Goal: Transaction & Acquisition: Subscribe to service/newsletter

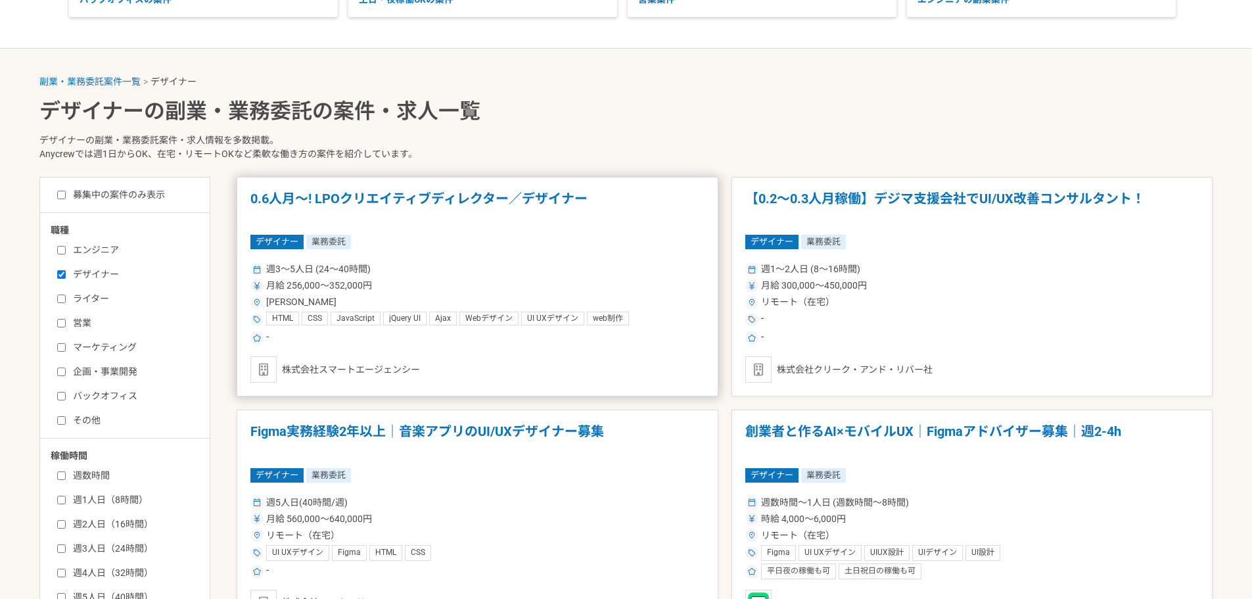
scroll to position [394, 0]
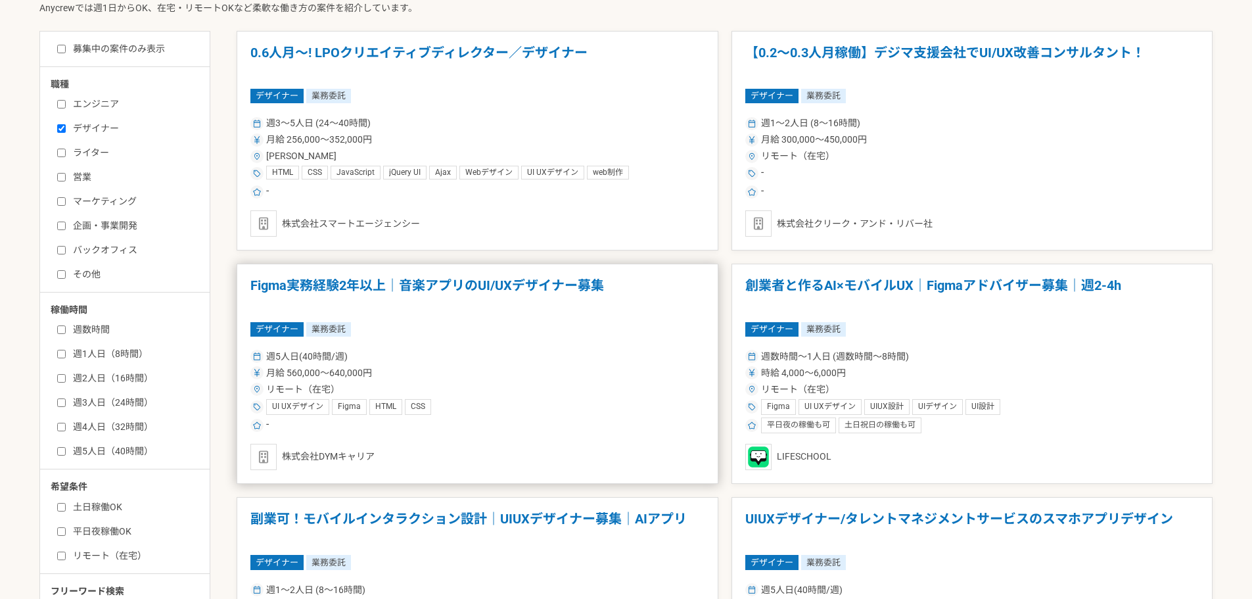
click at [513, 319] on article "Figma実務経験2年以上｜音楽アプリのUI/UXデザイナー募集 デザイナー 業務委託 週5人日(40時間/週) 月給 560,000〜640,000円 リモ…" at bounding box center [478, 374] width 482 height 220
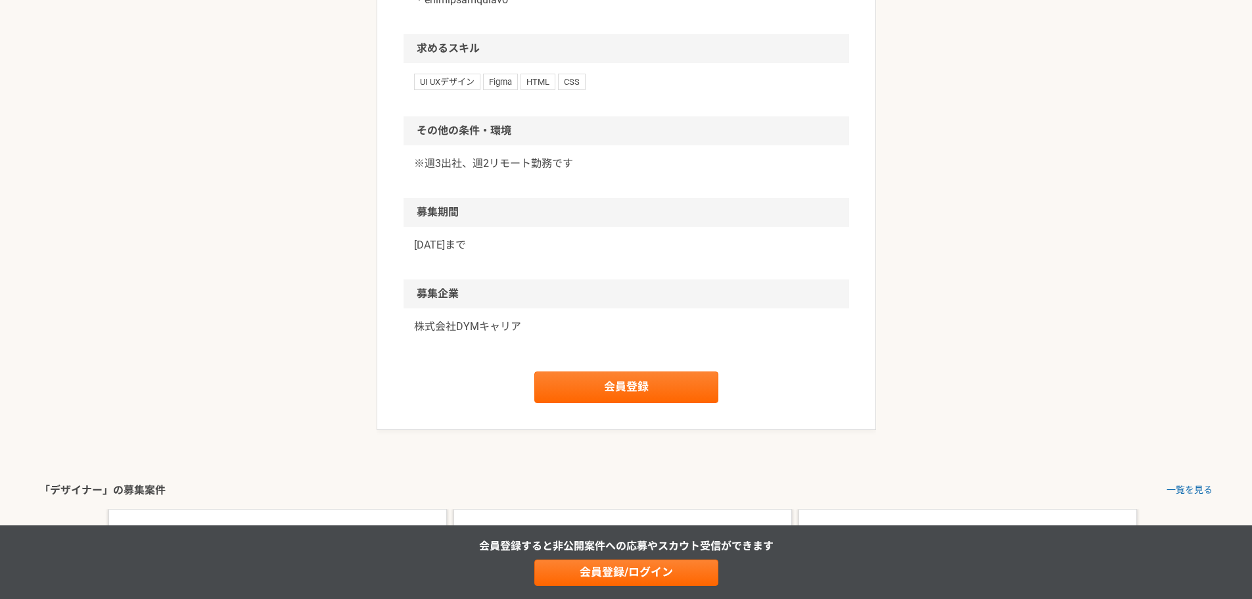
scroll to position [986, 0]
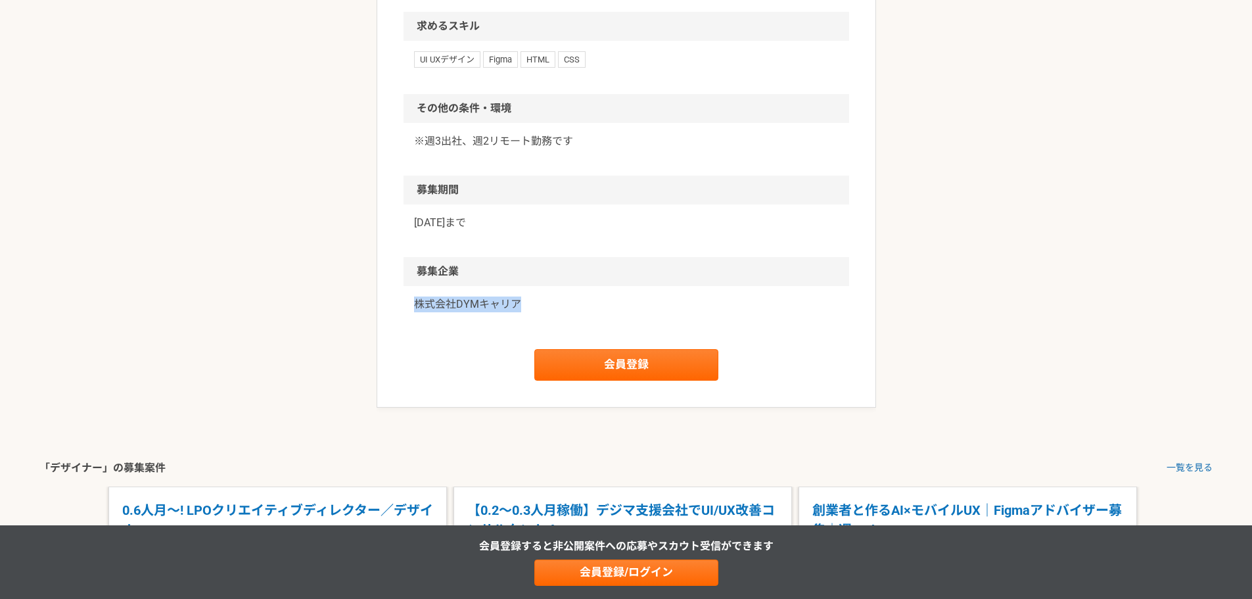
drag, startPoint x: 555, startPoint y: 323, endPoint x: 407, endPoint y: 321, distance: 147.9
click at [407, 321] on div "株式会社DYMキャリア" at bounding box center [627, 312] width 446 height 53
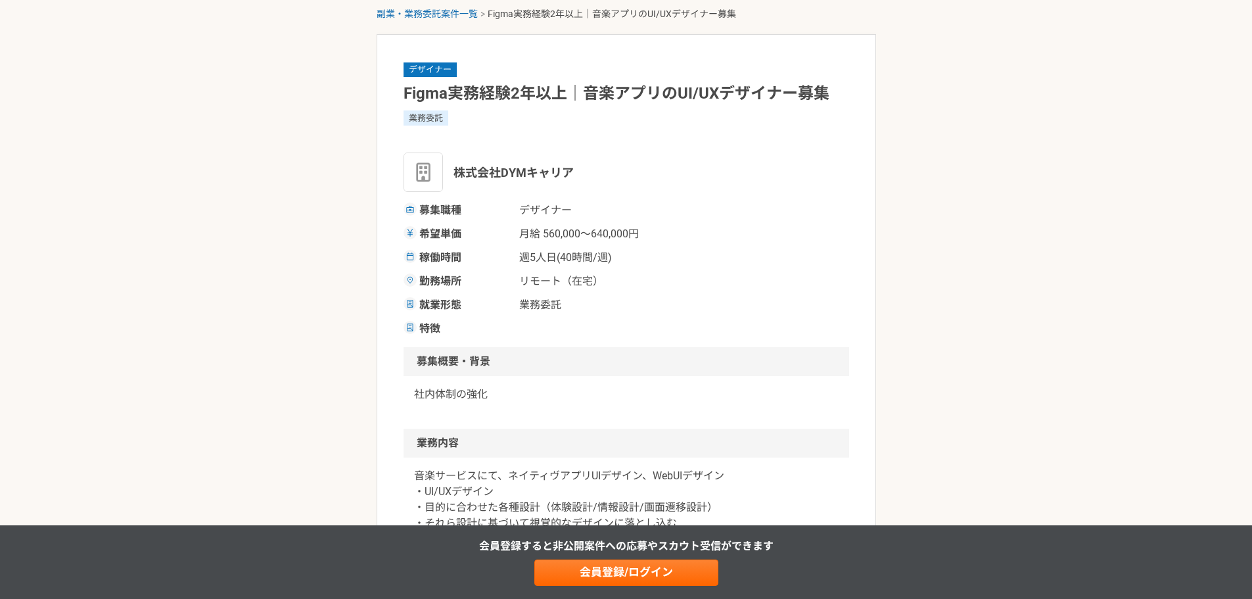
scroll to position [0, 0]
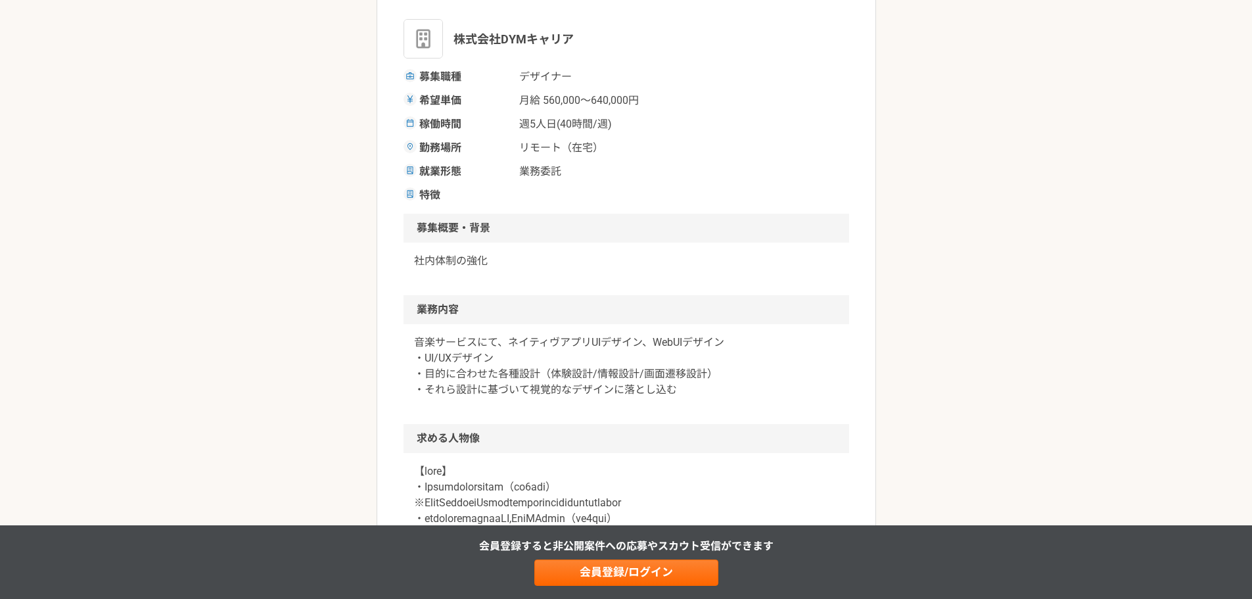
scroll to position [197, 0]
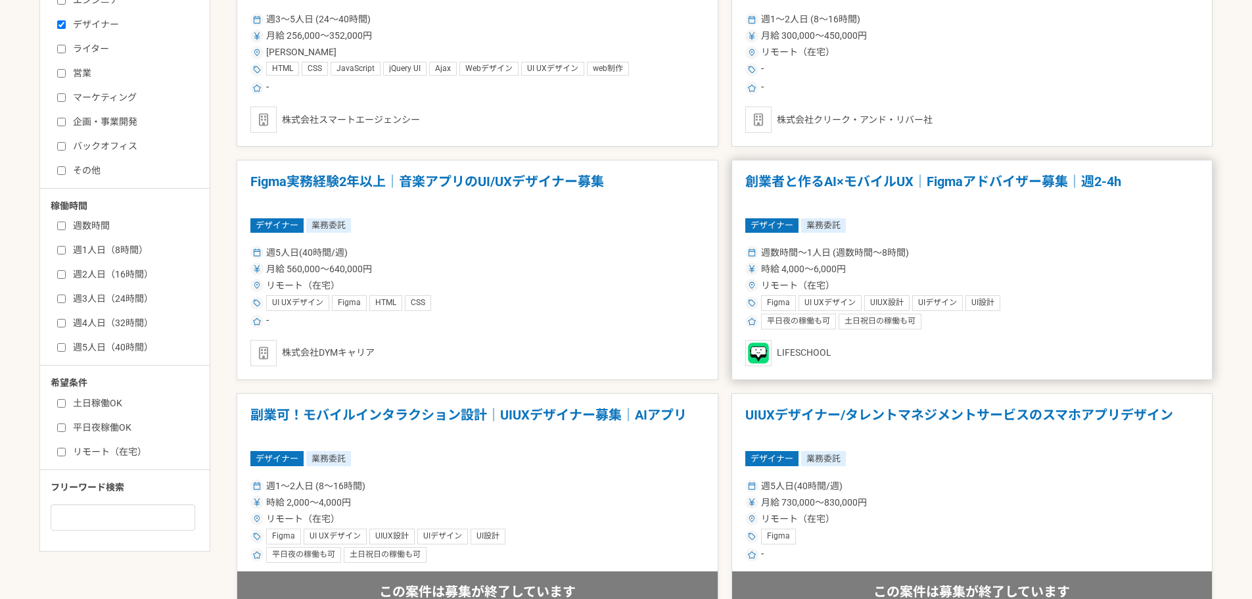
scroll to position [526, 0]
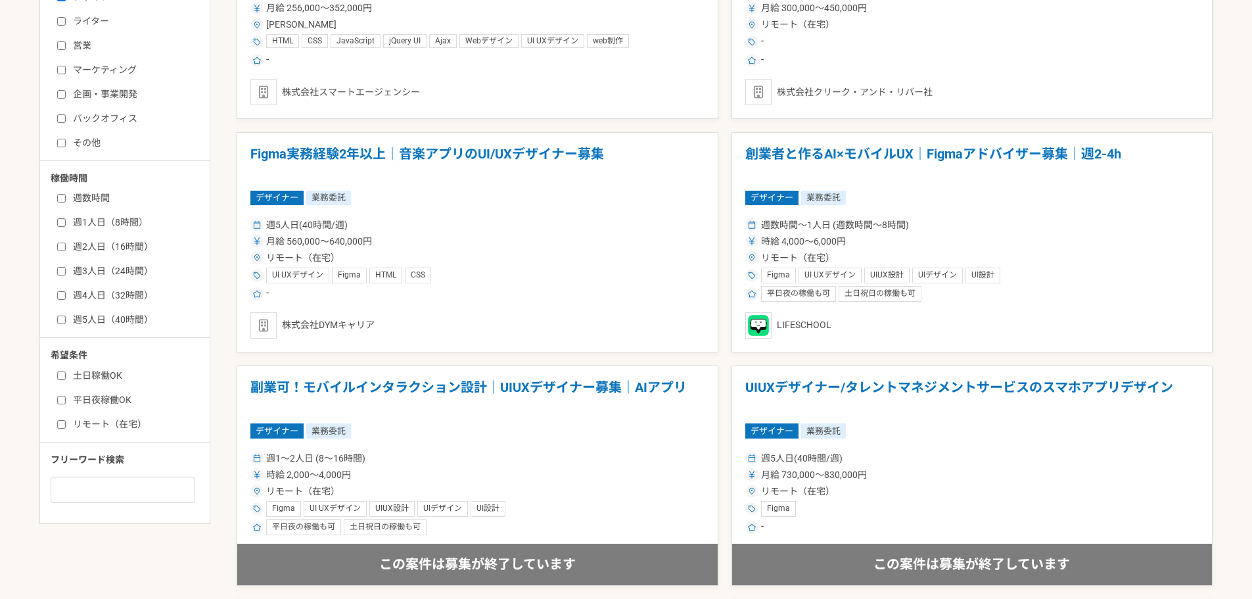
click at [997, 148] on h1 "創業者と作るAI×モバイルUX｜Figmaアドバイザー募集｜週2-4h" at bounding box center [972, 163] width 454 height 34
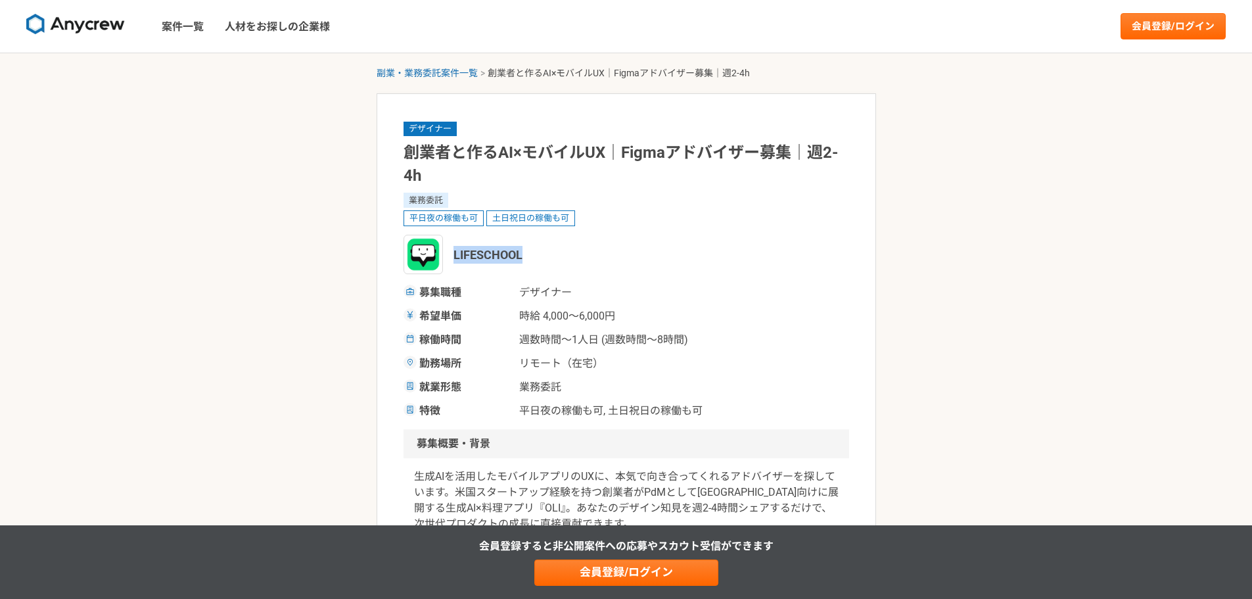
drag, startPoint x: 560, startPoint y: 254, endPoint x: 451, endPoint y: 256, distance: 109.1
click at [451, 256] on div "LIFESCHOOL" at bounding box center [627, 254] width 446 height 39
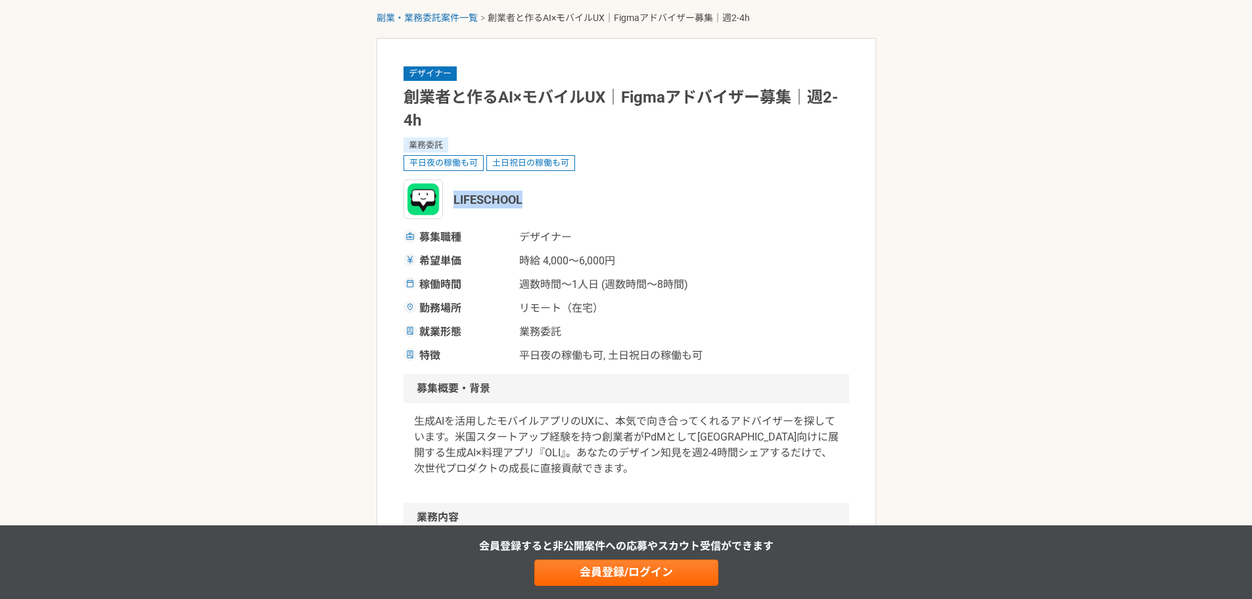
scroll to position [131, 0]
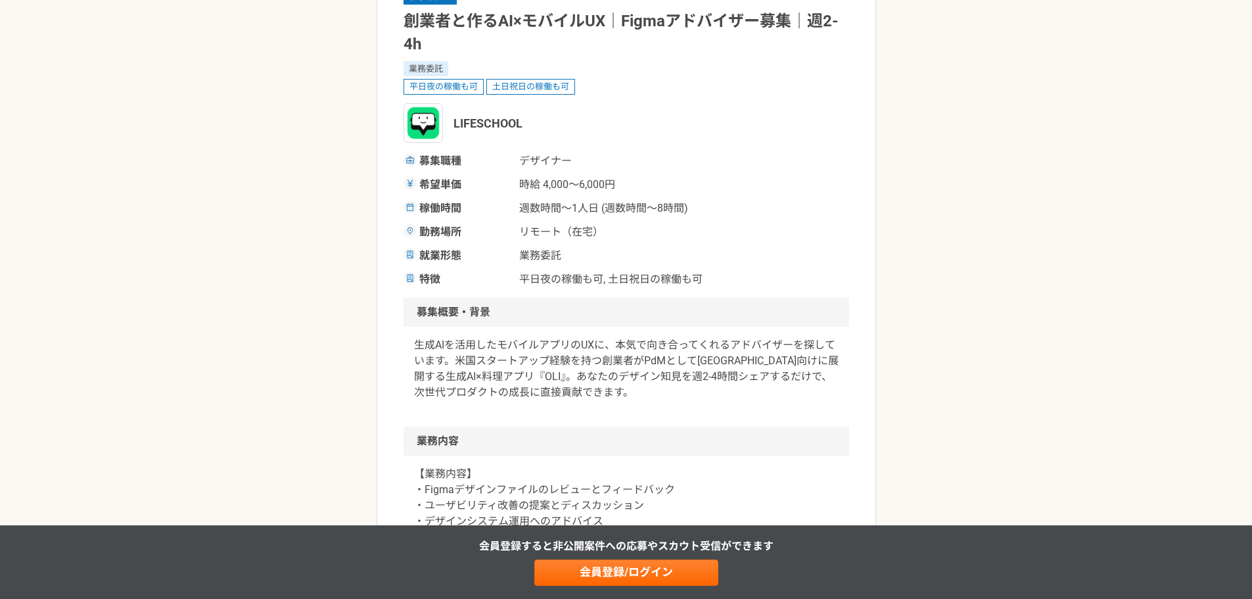
click at [520, 281] on span "平日夜の稼働も可, 土日祝日の稼働も可" at bounding box center [610, 279] width 183 height 16
drag, startPoint x: 734, startPoint y: 287, endPoint x: 761, endPoint y: 272, distance: 30.9
click at [761, 272] on div "特徴 平日夜の稼働も可, 土日祝日の稼働も可" at bounding box center [627, 279] width 446 height 16
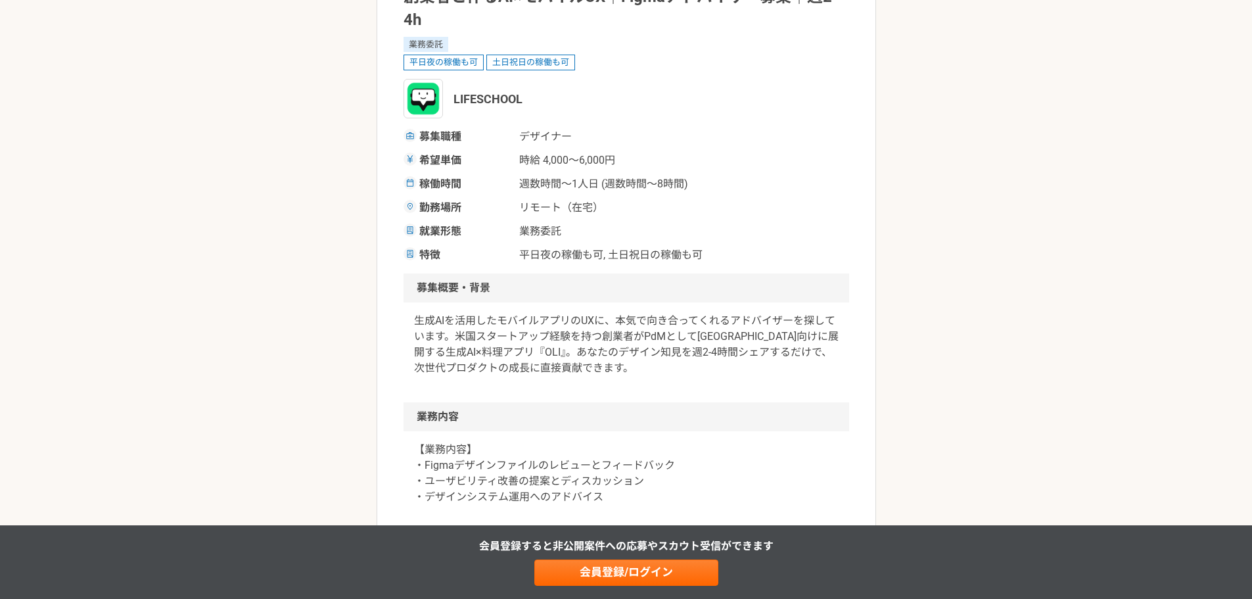
scroll to position [66, 0]
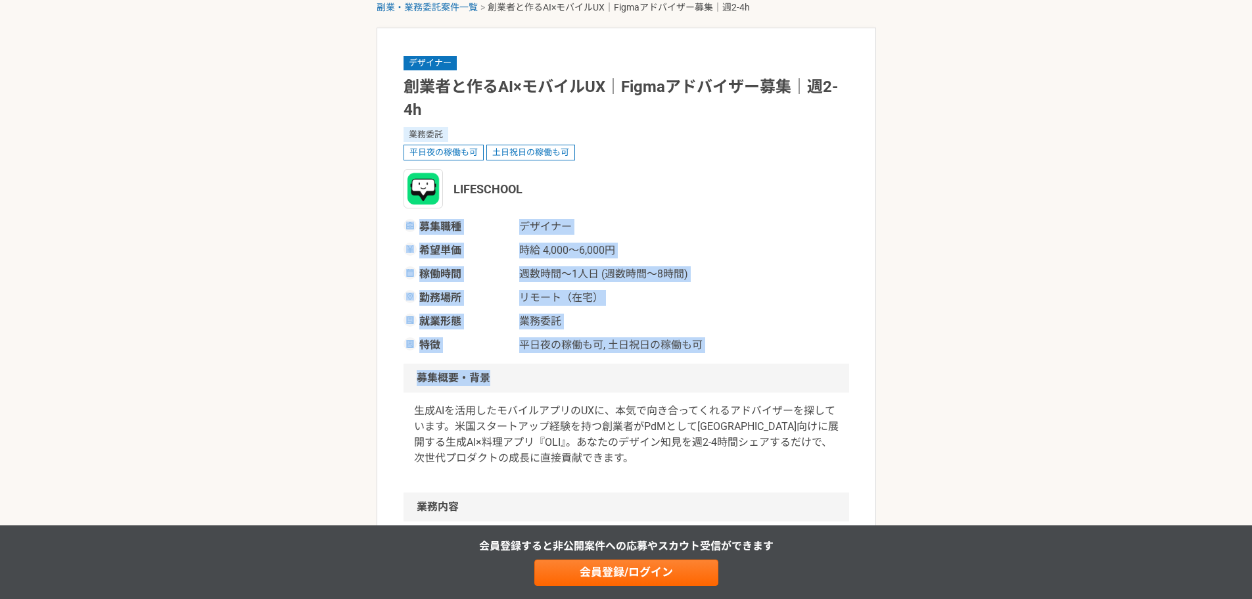
drag, startPoint x: 724, startPoint y: 344, endPoint x: 702, endPoint y: 180, distance: 165.8
click at [702, 180] on article "デザイナー 創業者と作るAI×モバイルUX｜Figmaアドバイザー募集｜週2-4h 業務委託 平日夜の稼働も可 土日祝日の稼働も可 LIFESCHOOL 募集…" at bounding box center [627, 610] width 500 height 1165
click at [784, 358] on article "デザイナー 創業者と作るAI×モバイルUX｜Figmaアドバイザー募集｜週2-4h 業務委託 平日夜の稼働も可 土日祝日の稼働も可 LIFESCHOOL 募集…" at bounding box center [627, 610] width 500 height 1165
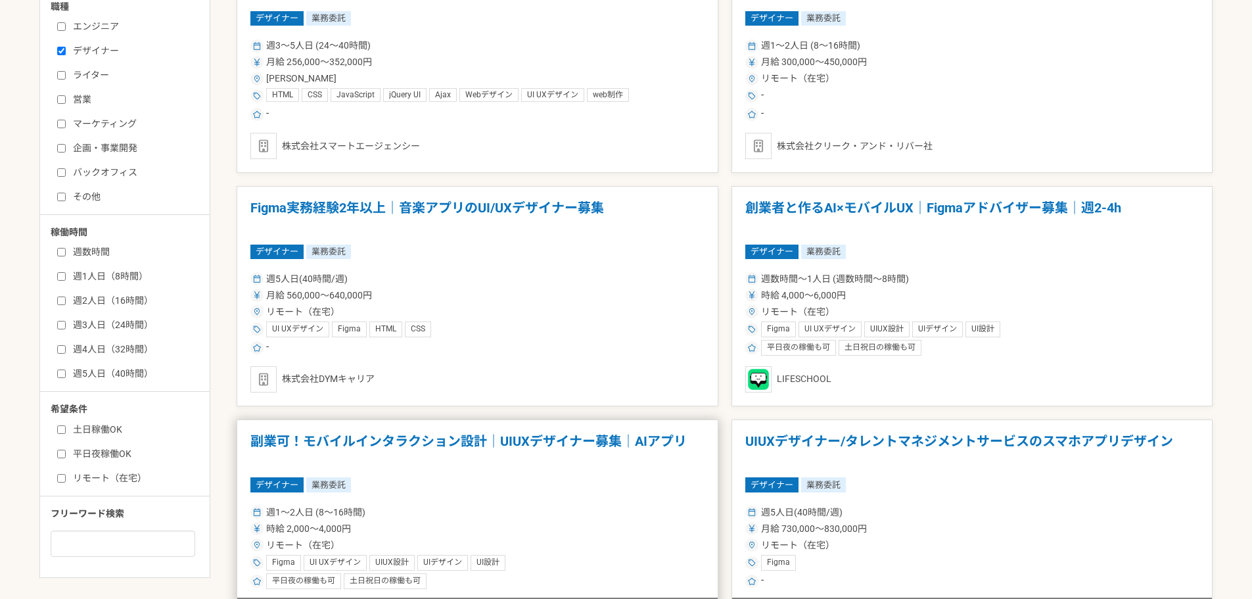
scroll to position [592, 0]
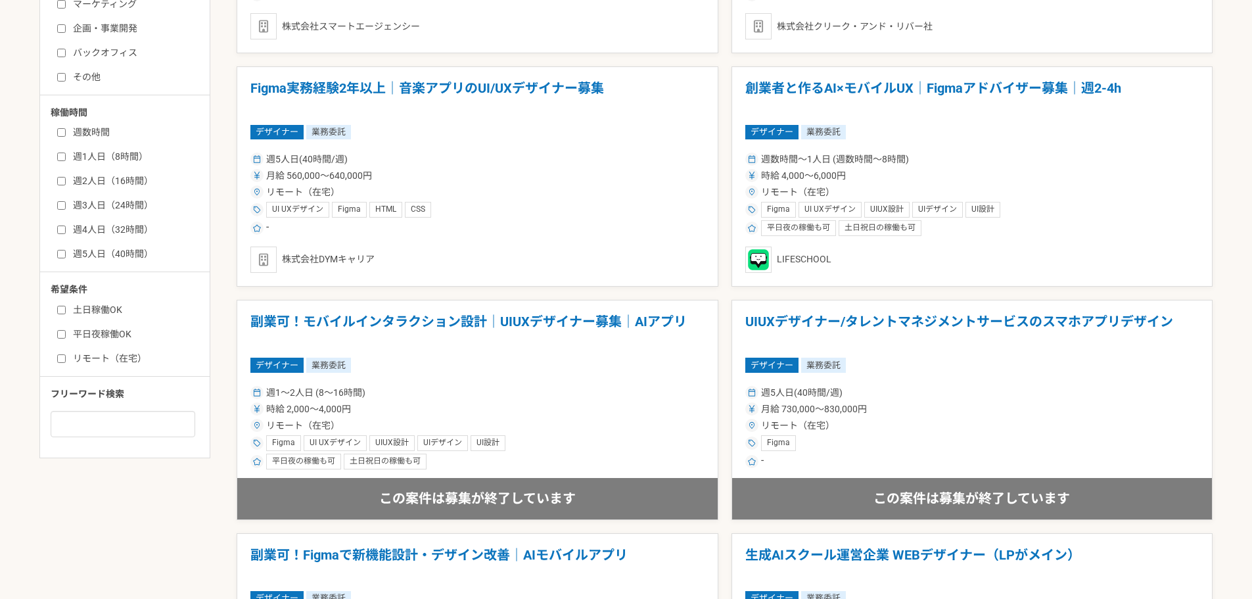
click at [794, 256] on div "LIFESCHOOL" at bounding box center [972, 260] width 454 height 26
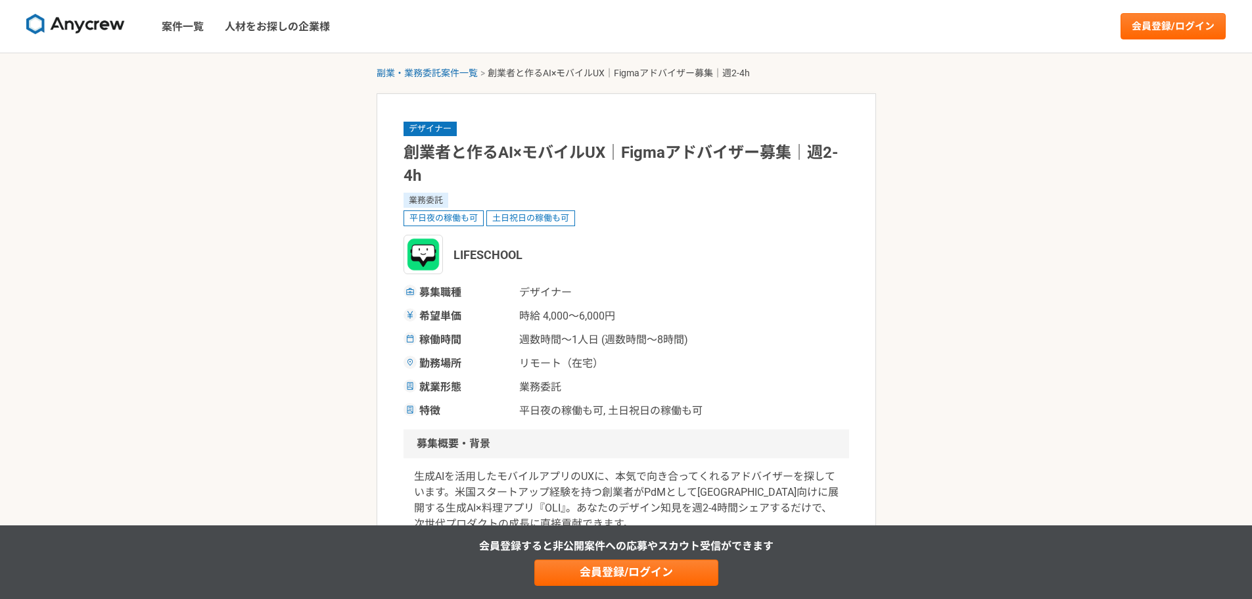
click at [425, 254] on img at bounding box center [423, 254] width 39 height 39
click at [500, 260] on span "LIFESCHOOL" at bounding box center [488, 255] width 69 height 18
click at [718, 292] on div "募集職種 デザイナー" at bounding box center [627, 293] width 446 height 16
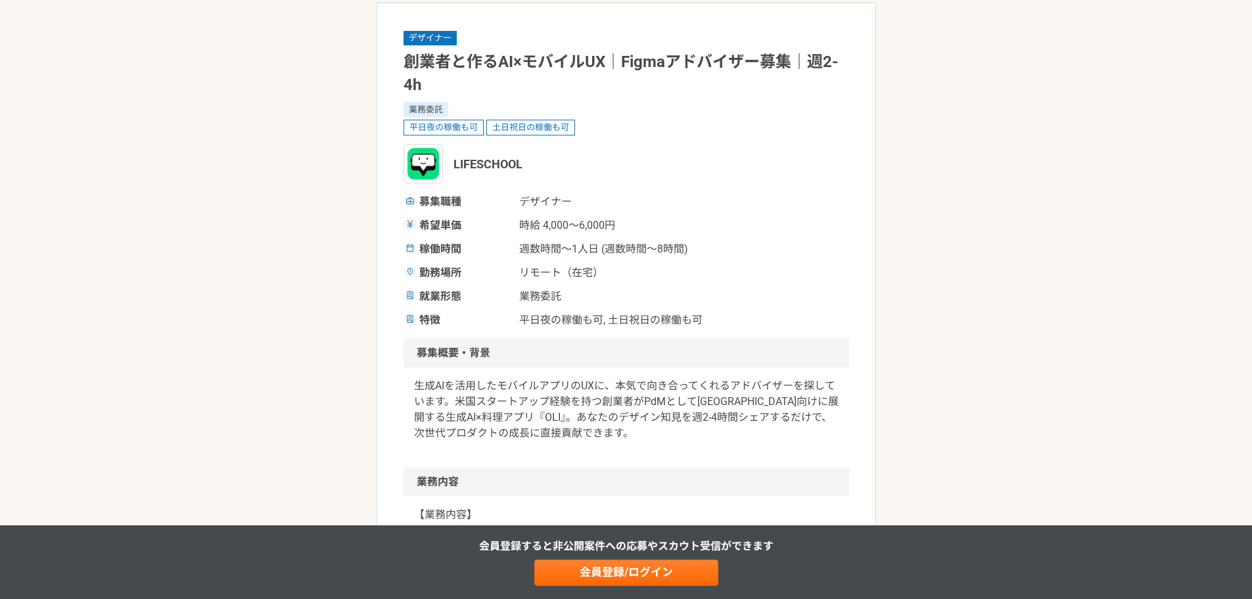
scroll to position [263, 0]
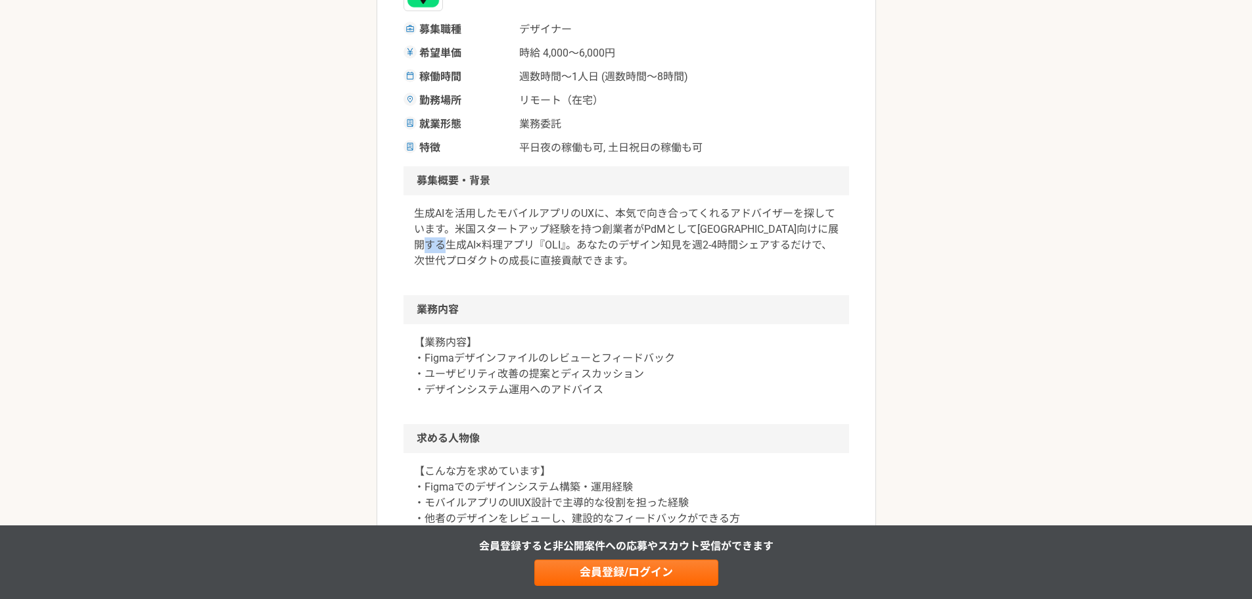
drag, startPoint x: 506, startPoint y: 242, endPoint x: 491, endPoint y: 243, distance: 15.2
click at [491, 243] on p "生成AIを活用したモバイルアプリのUXに、本気で向き合ってくれるアドバイザーを探しています。米国スタートアップ経験を持つ創業者がPdMとして日本市場向けに展開…" at bounding box center [626, 237] width 425 height 63
click at [490, 244] on p "生成AIを活用したモバイルアプリのUXに、本気で向き合ってくれるアドバイザーを探しています。米国スタートアップ経験を持つ創業者がPdMとして日本市場向けに展開…" at bounding box center [626, 237] width 425 height 63
drag, startPoint x: 491, startPoint y: 244, endPoint x: 512, endPoint y: 244, distance: 21.0
click at [512, 244] on p "生成AIを活用したモバイルアプリのUXに、本気で向き合ってくれるアドバイザーを探しています。米国スタートアップ経験を持つ創業者がPdMとして日本市場向けに展開…" at bounding box center [626, 237] width 425 height 63
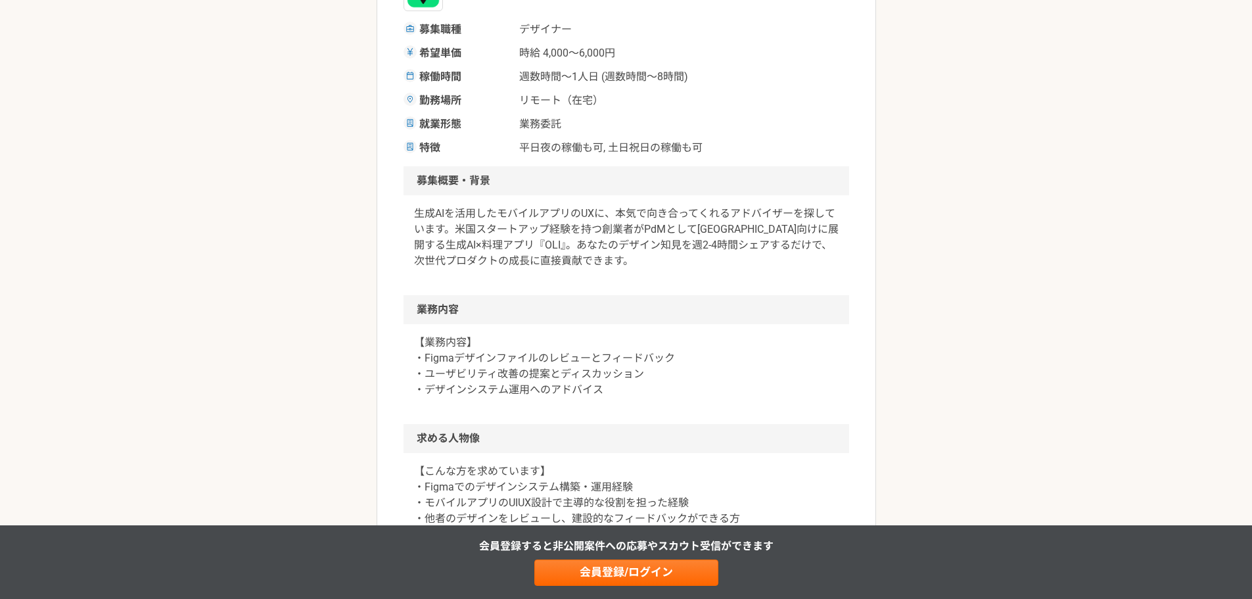
drag, startPoint x: 504, startPoint y: 245, endPoint x: 436, endPoint y: 244, distance: 67.7
click at [436, 244] on p "生成AIを活用したモバイルアプリのUXに、本気で向き合ってくれるアドバイザーを探しています。米国スタートアップ経験を持つ創業者がPdMとして日本市場向けに展開…" at bounding box center [626, 237] width 425 height 63
drag, startPoint x: 411, startPoint y: 242, endPoint x: 513, endPoint y: 249, distance: 102.1
click at [513, 249] on div "生成AIを活用したモバイルアプリのUXに、本気で向き合ってくれるアドバイザーを探しています。米国スタートアップ経験を持つ創業者がPdMとして日本市場向けに展開…" at bounding box center [627, 245] width 446 height 100
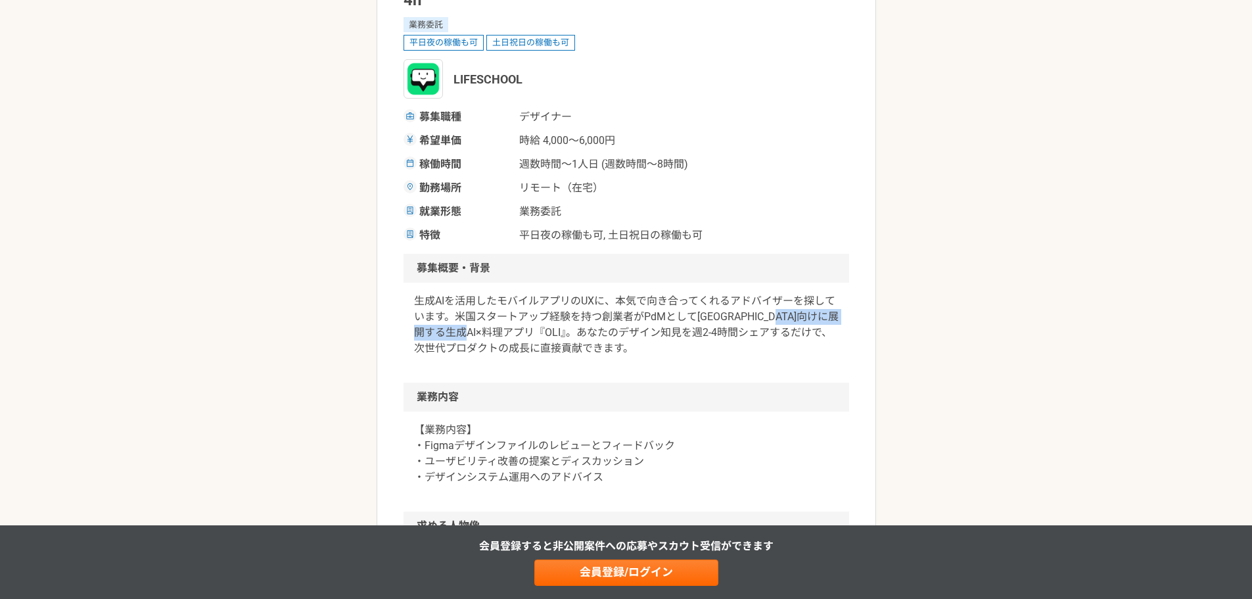
scroll to position [0, 0]
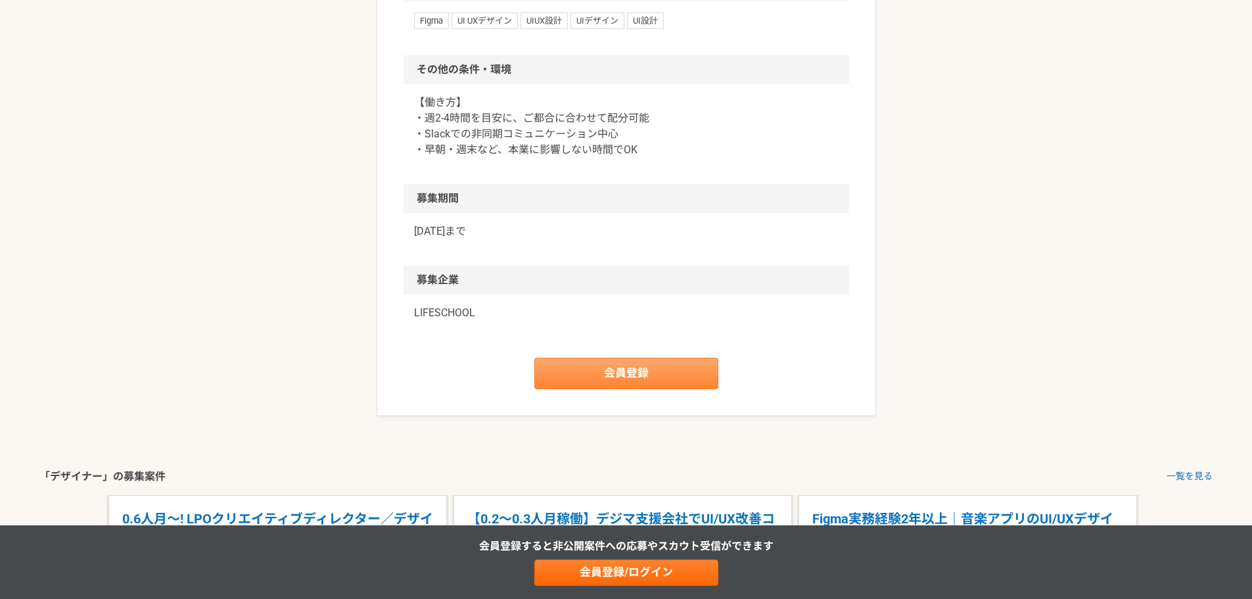
scroll to position [855, 0]
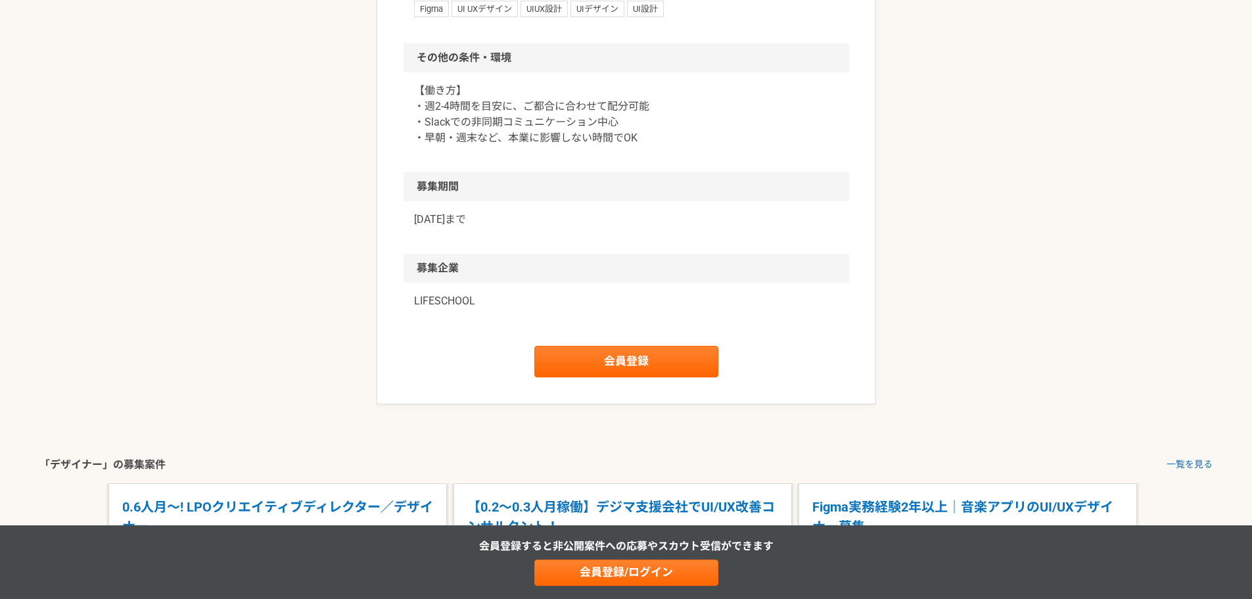
click at [433, 303] on p "LIFESCHOOL" at bounding box center [626, 301] width 425 height 16
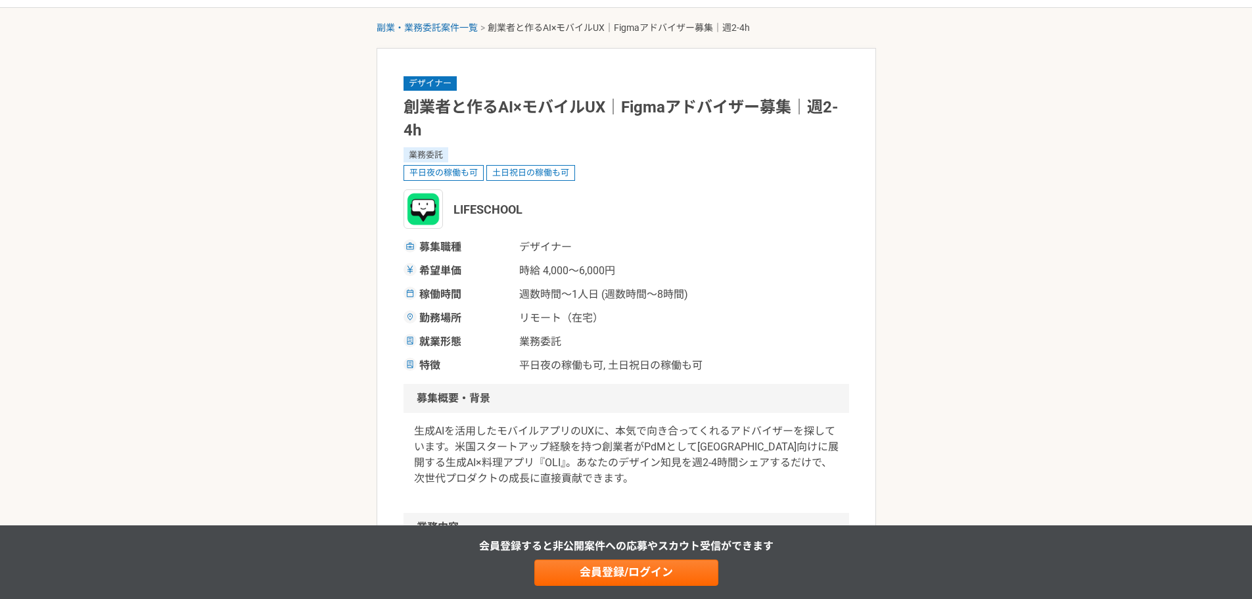
scroll to position [66, 0]
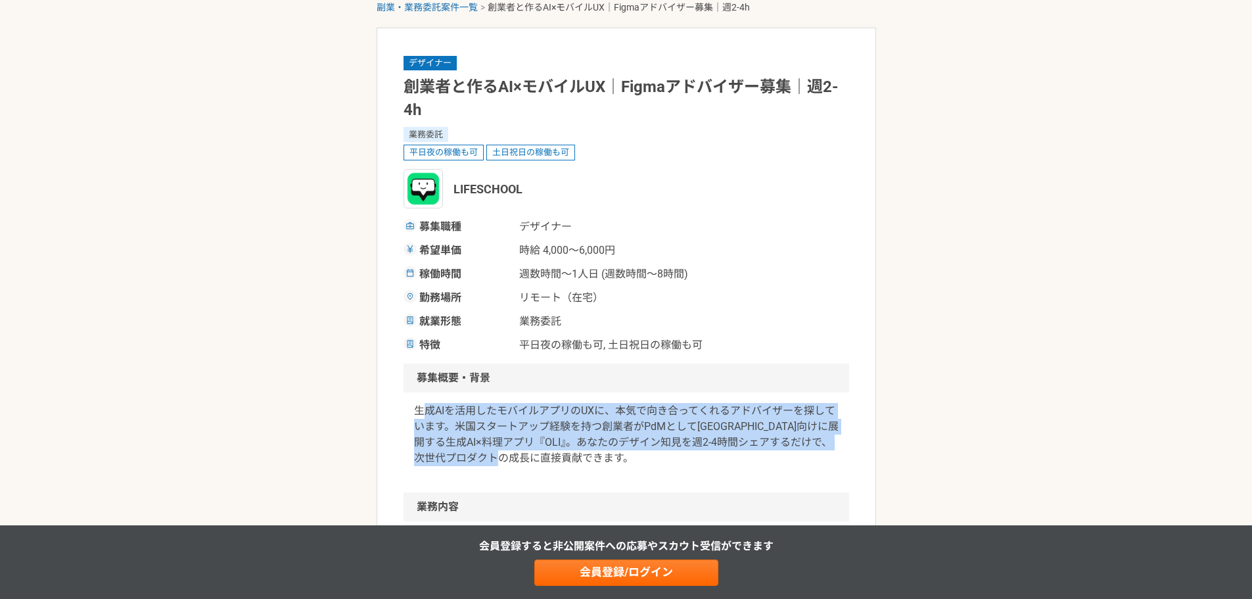
drag, startPoint x: 420, startPoint y: 408, endPoint x: 640, endPoint y: 467, distance: 227.4
click at [640, 467] on div "生成AIを活用したモバイルアプリのUXに、本気で向き合ってくれるアドバイザーを探しています。米国スタートアップ経験を持つ創業者がPdMとして日本市場向けに展開…" at bounding box center [627, 442] width 446 height 100
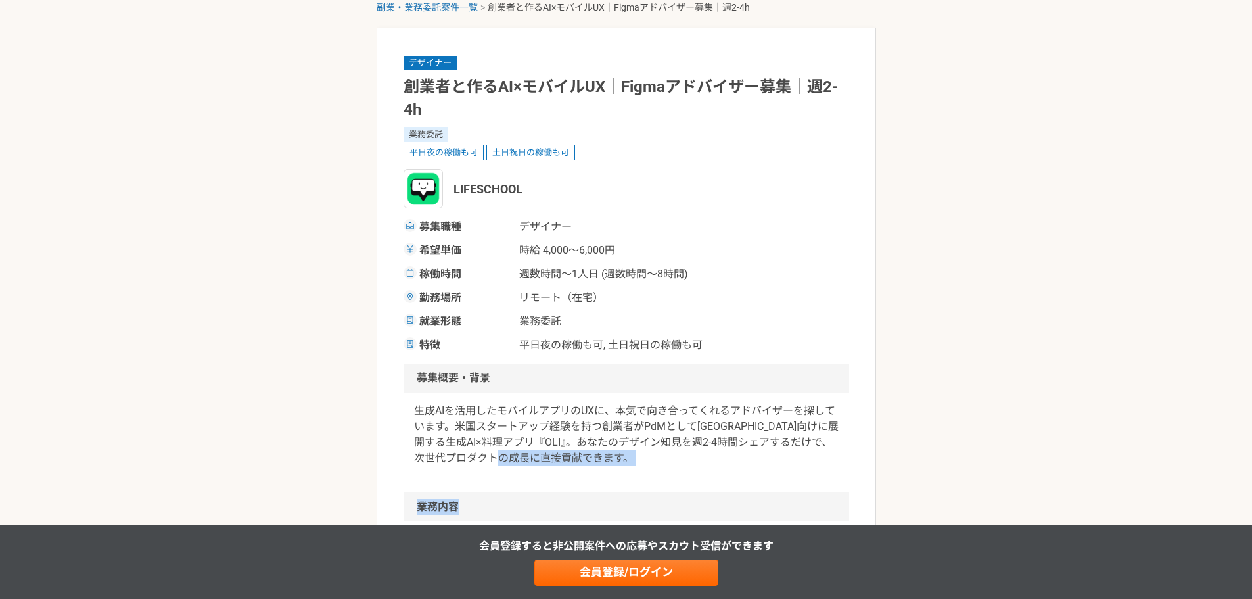
drag, startPoint x: 651, startPoint y: 462, endPoint x: 698, endPoint y: 502, distance: 61.1
click at [698, 502] on article "デザイナー 創業者と作るAI×モバイルUX｜Figmaアドバイザー募集｜週2-4h 業務委託 平日夜の稼働も可 土日祝日の稼働も可 LIFESCHOOL 募集…" at bounding box center [627, 610] width 500 height 1165
click at [723, 364] on h2 "募集概要・背景" at bounding box center [627, 378] width 446 height 29
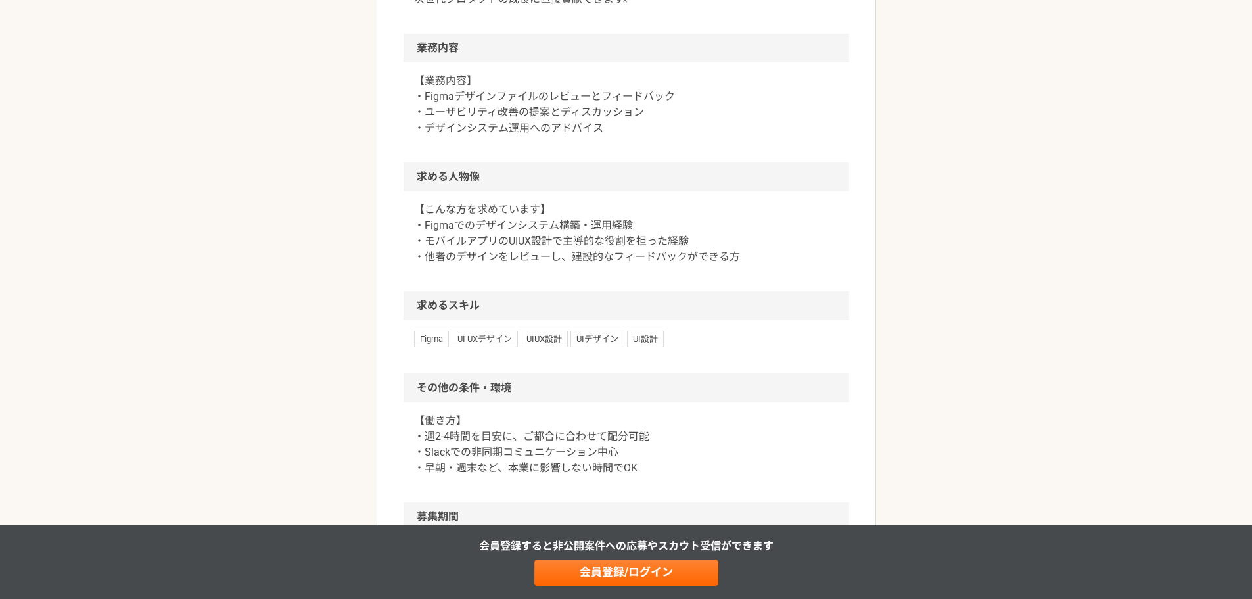
scroll to position [526, 0]
drag, startPoint x: 661, startPoint y: 465, endPoint x: 688, endPoint y: 471, distance: 27.6
click at [688, 471] on p "【働き方】 ・週2-4時間を目安に、ご都合に合わせて配分可能 ・Slackでの非同期コミュニケーション中心 ・早朝・週末など、本業に影響しない時間でOK" at bounding box center [626, 442] width 425 height 63
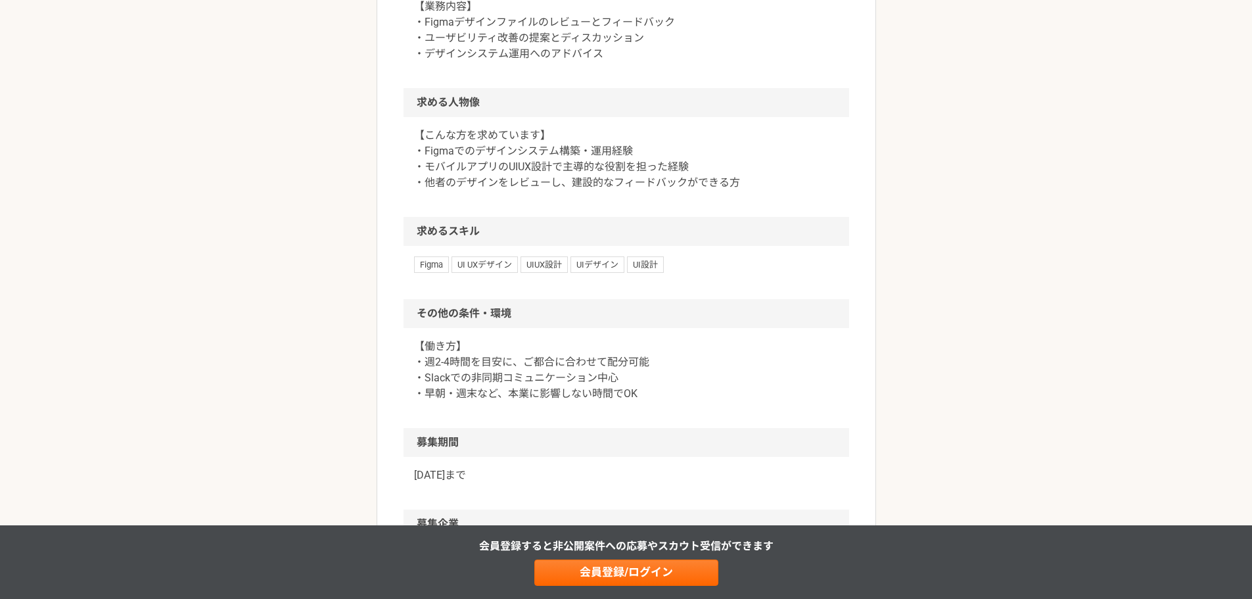
scroll to position [592, 0]
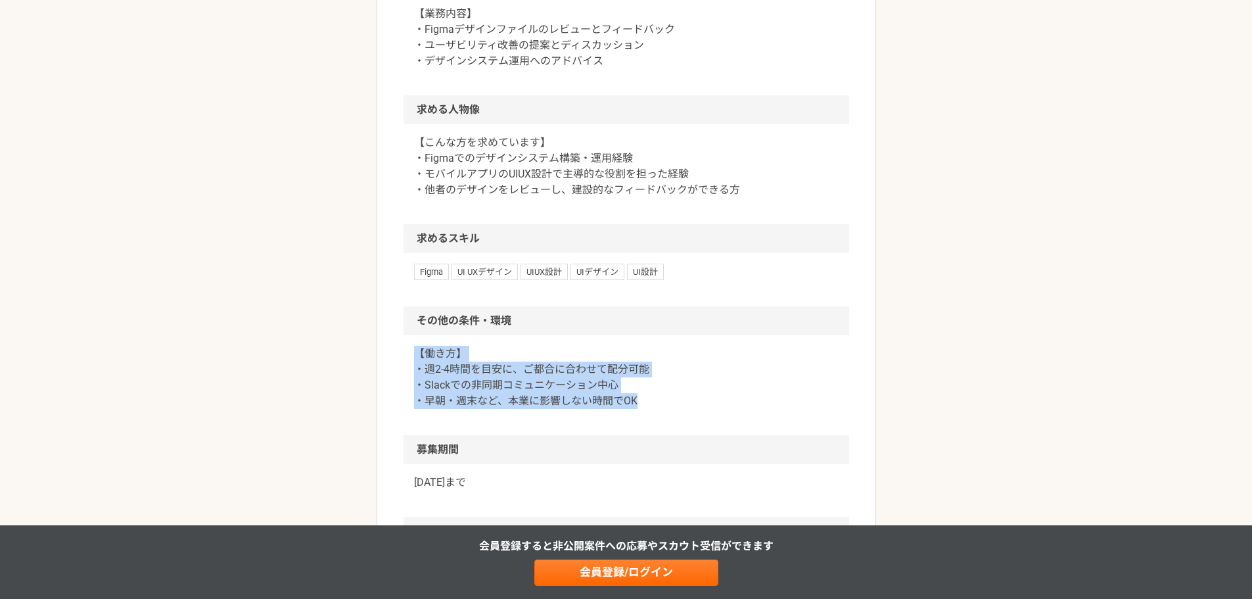
drag, startPoint x: 702, startPoint y: 322, endPoint x: 705, endPoint y: 312, distance: 10.2
click at [705, 312] on section "その他の条件・環境 【働き方】 ・週2-4時間を目安に、ご都合に合わせて配分可能 ・Slackでの非同期コミュニケーション中心 ・早朝・週末など、本業に影響し…" at bounding box center [627, 370] width 446 height 129
click at [705, 312] on h2 "その他の条件・環境" at bounding box center [627, 320] width 446 height 29
drag, startPoint x: 682, startPoint y: 427, endPoint x: 703, endPoint y: 321, distance: 107.8
click at [703, 321] on section "その他の条件・環境 【働き方】 ・週2-4時間を目安に、ご都合に合わせて配分可能 ・Slackでの非同期コミュニケーション中心 ・早朝・週末など、本業に影響し…" at bounding box center [627, 370] width 446 height 129
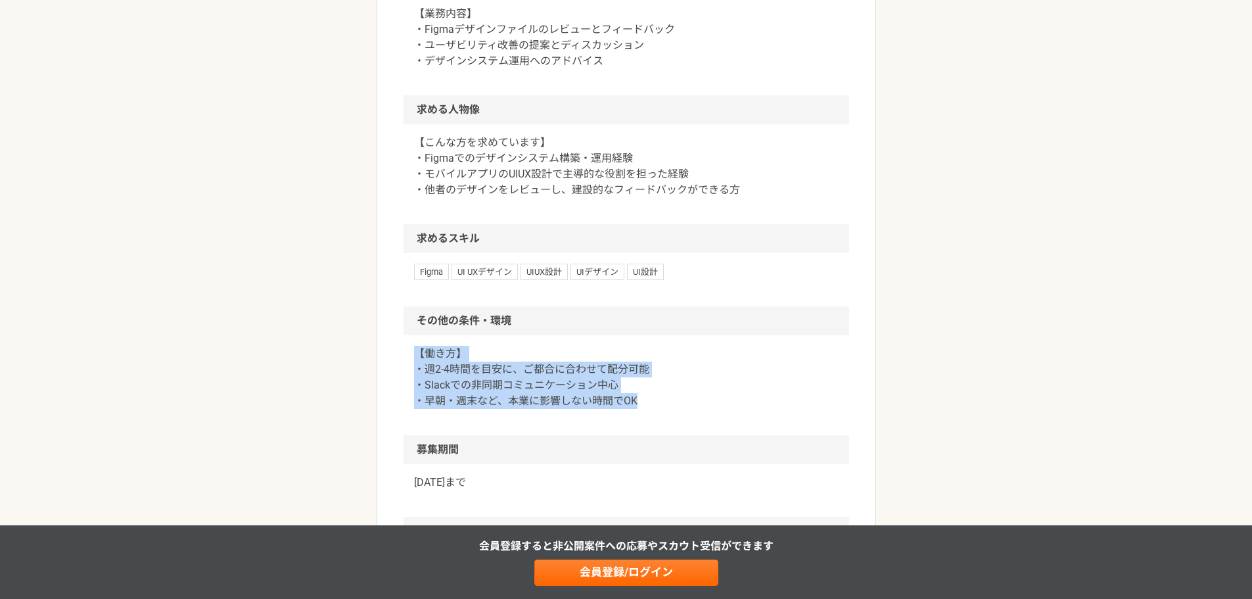
click at [703, 321] on h2 "その他の条件・環境" at bounding box center [627, 320] width 446 height 29
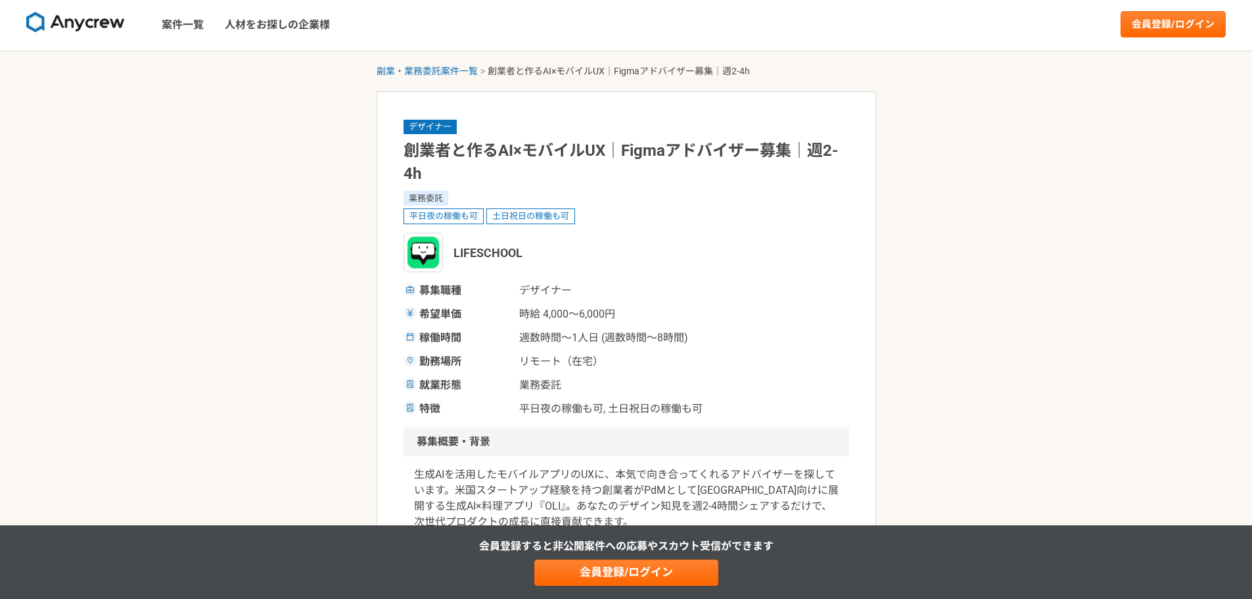
scroll to position [0, 0]
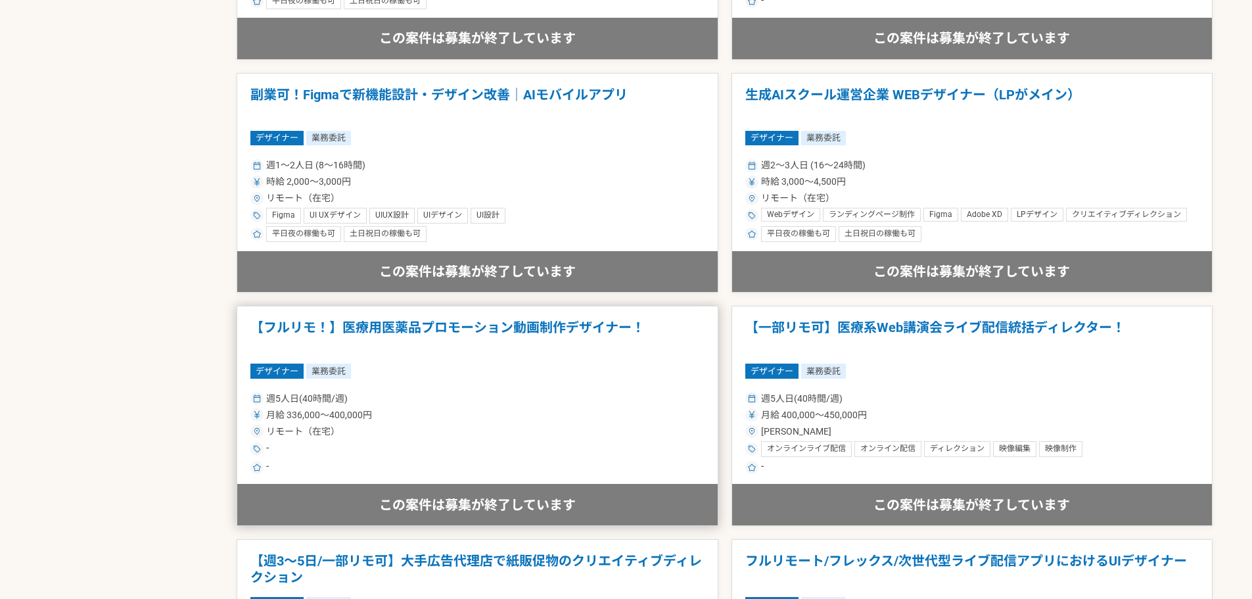
scroll to position [1249, 0]
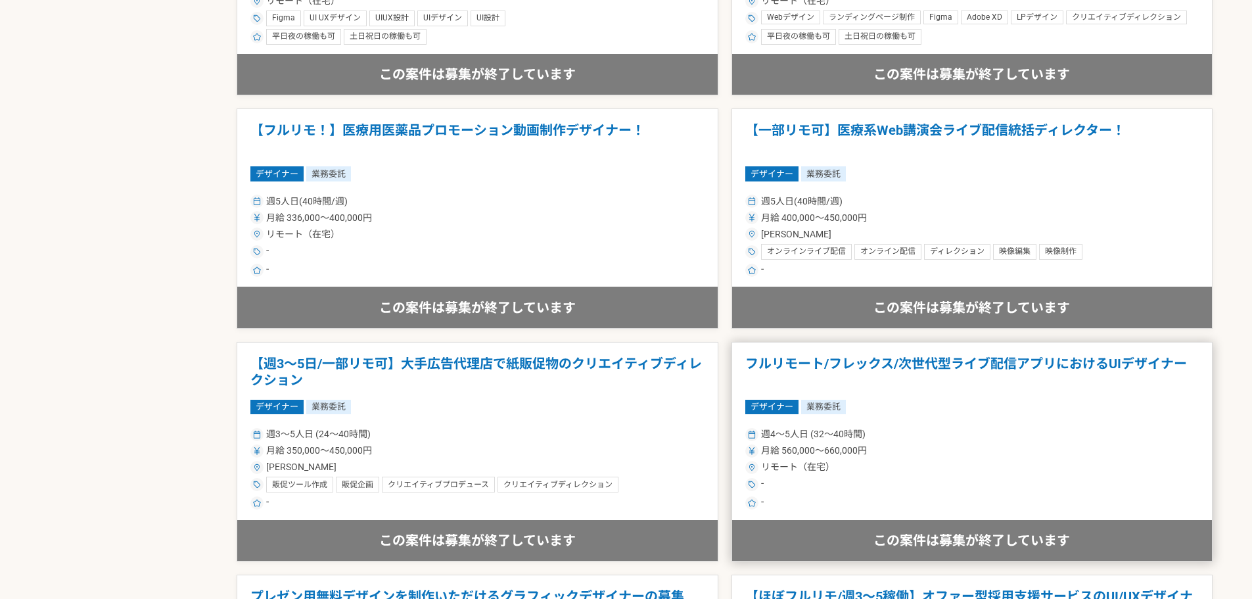
click at [1006, 366] on h1 "フルリモート/フレックス/次世代型ライブ配信アプリにおけるUIデザイナー" at bounding box center [972, 373] width 454 height 34
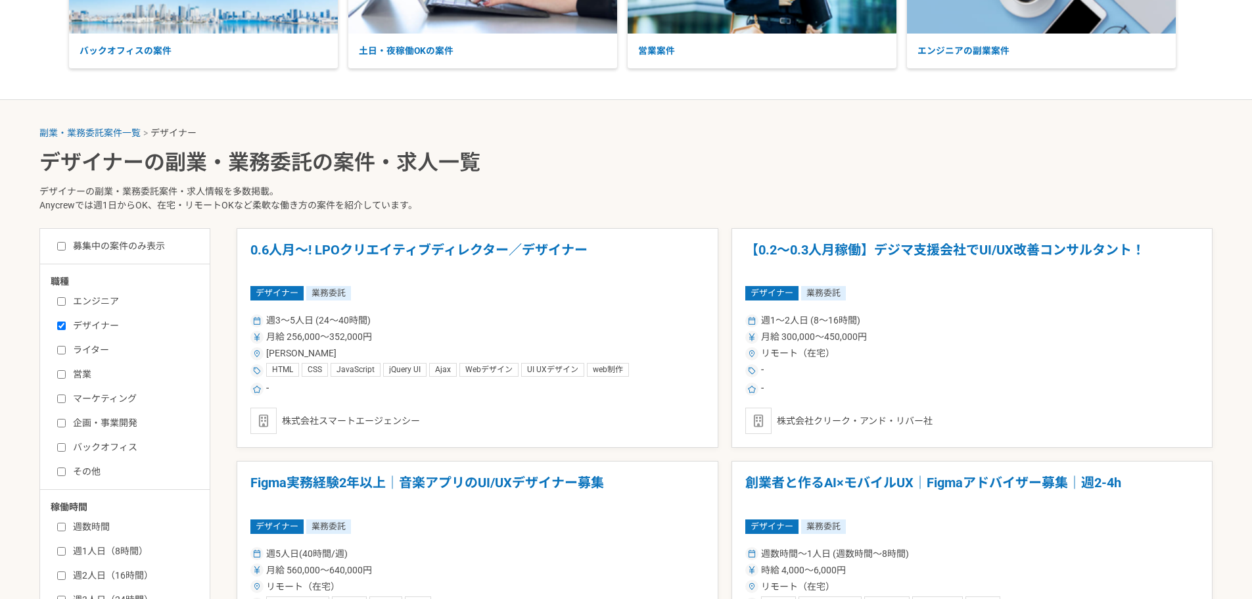
scroll to position [66, 0]
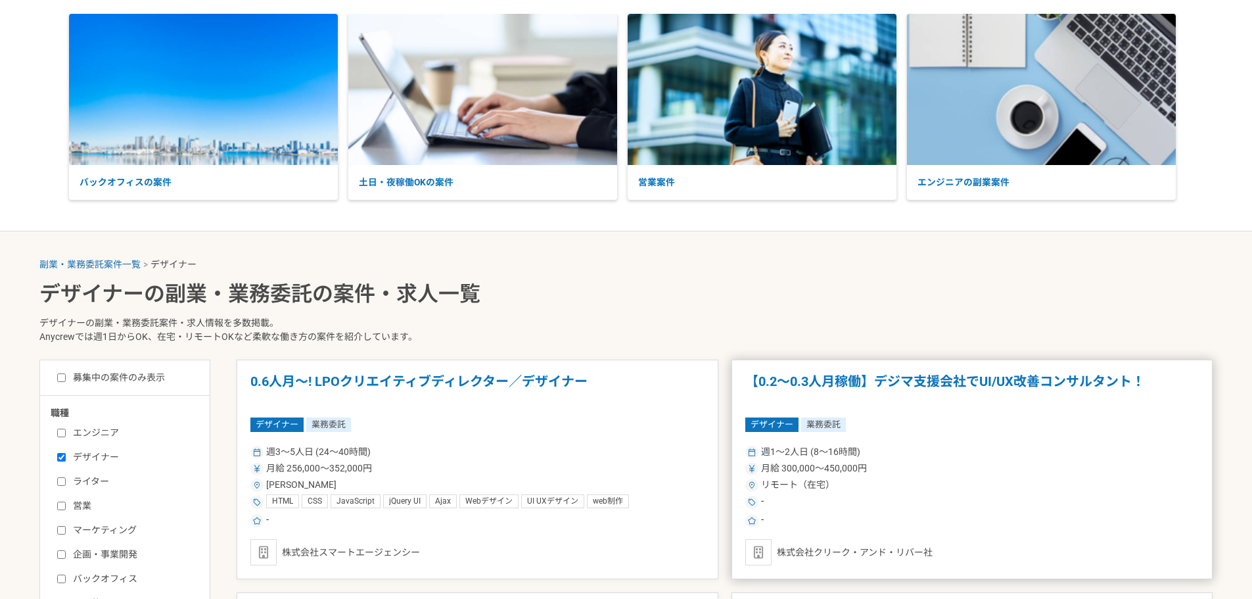
click at [952, 392] on h1 "【0.2～0.3人月稼働】デジマ支援会社でUI/UX改善コンサルタント！" at bounding box center [972, 390] width 454 height 34
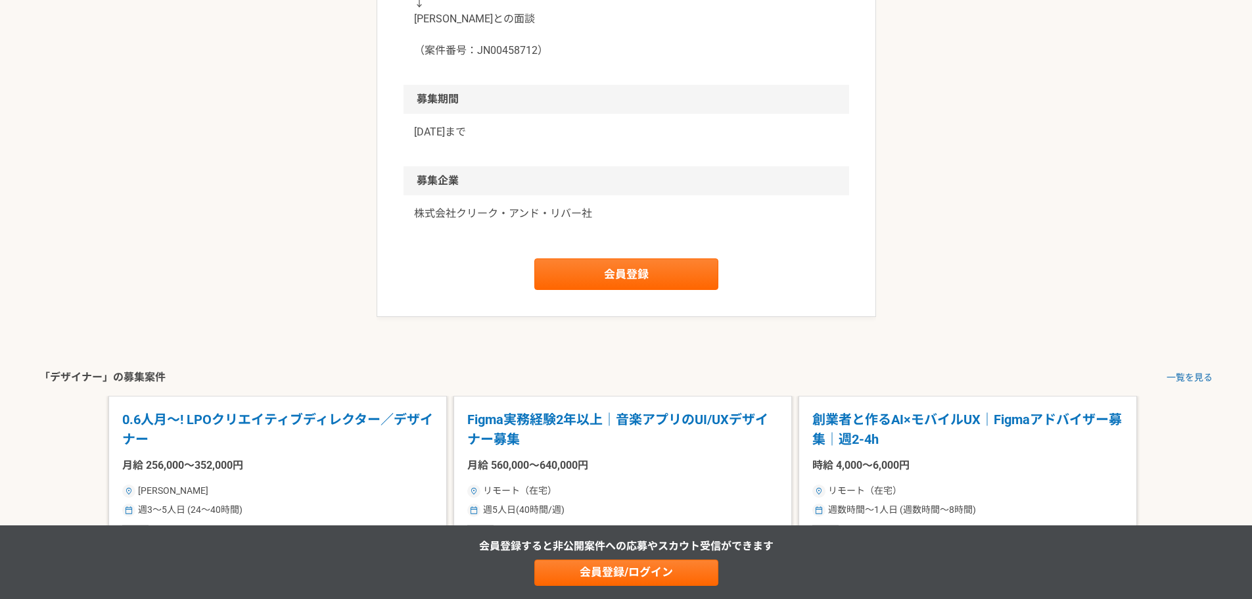
scroll to position [1578, 0]
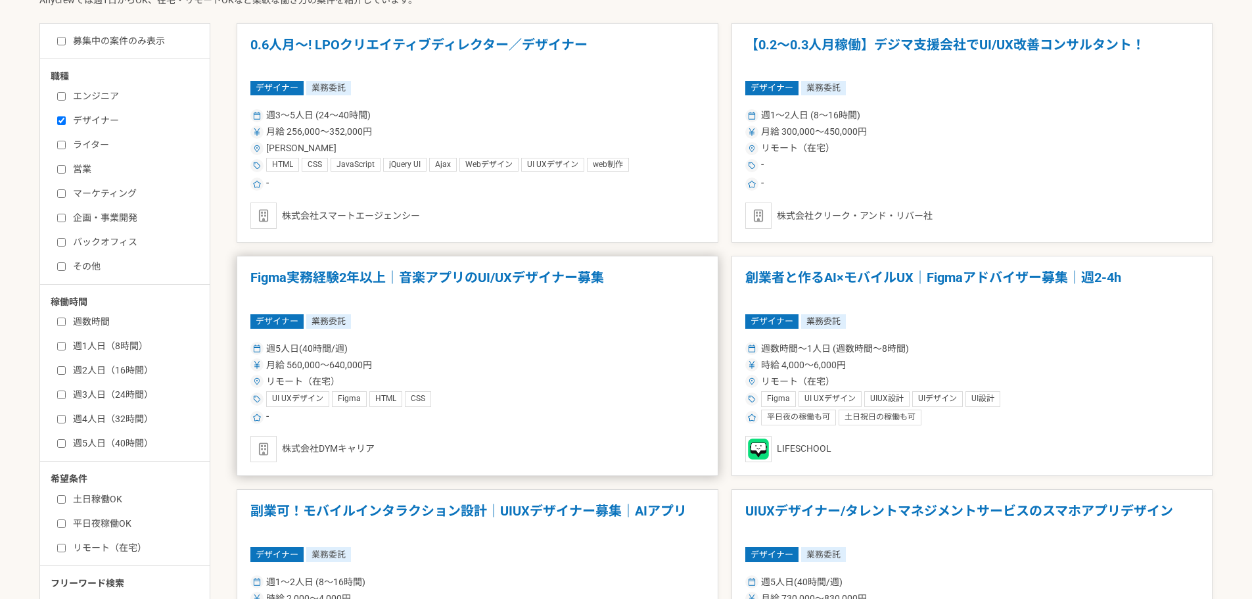
scroll to position [526, 0]
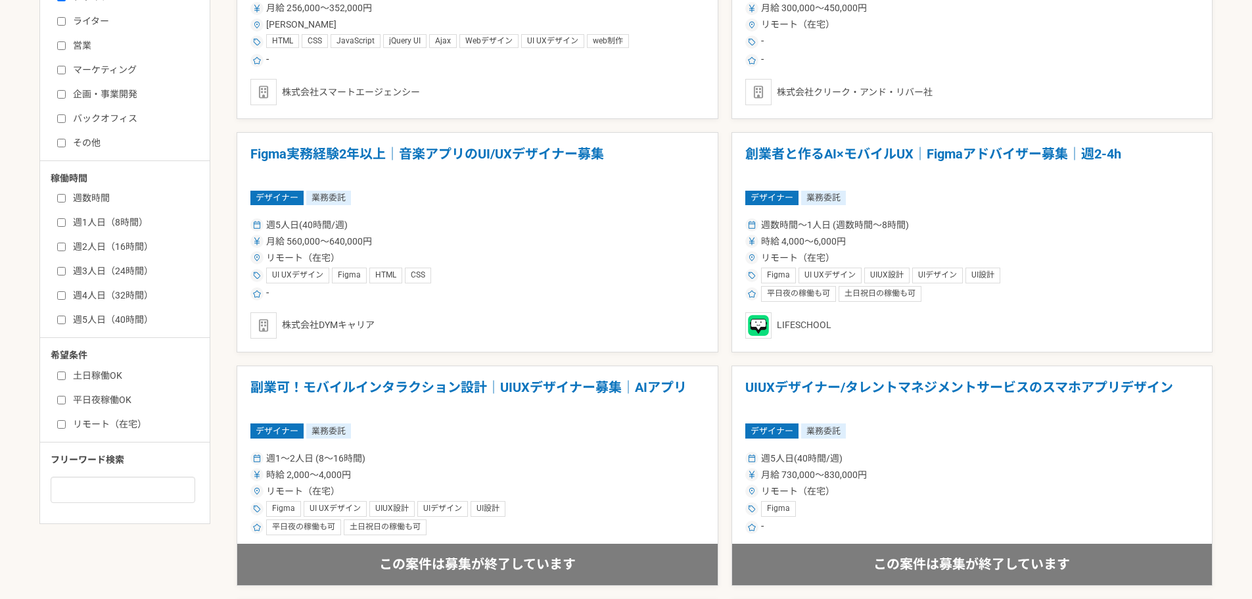
click at [450, 453] on div "週1〜2人日 (8〜16時間)" at bounding box center [477, 459] width 454 height 14
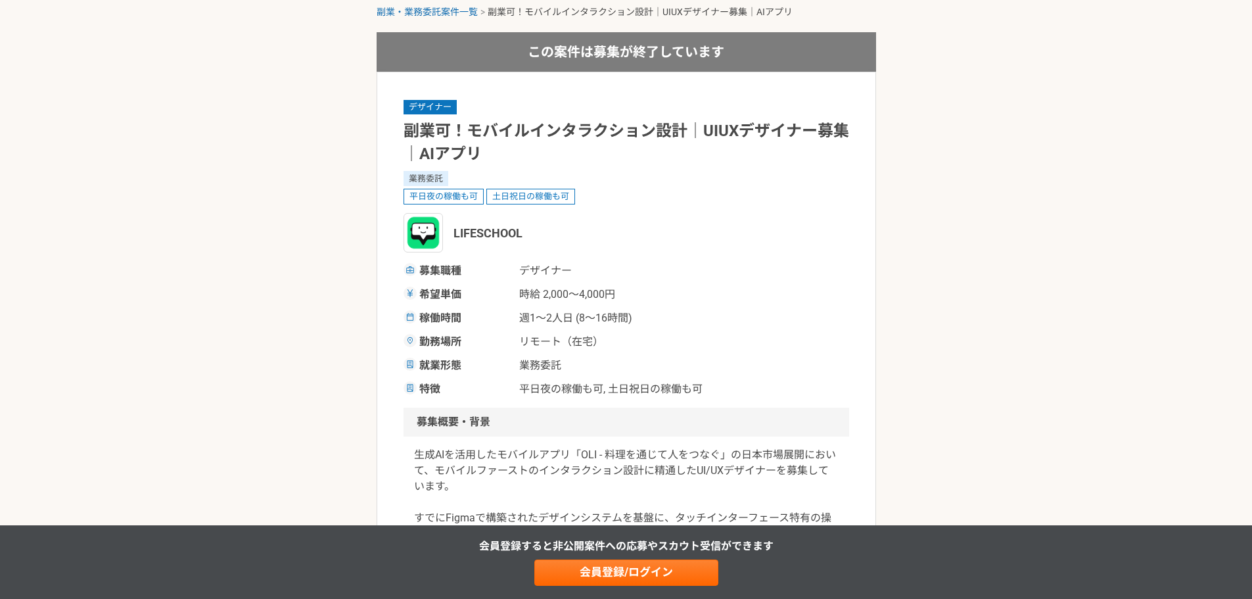
scroll to position [131, 0]
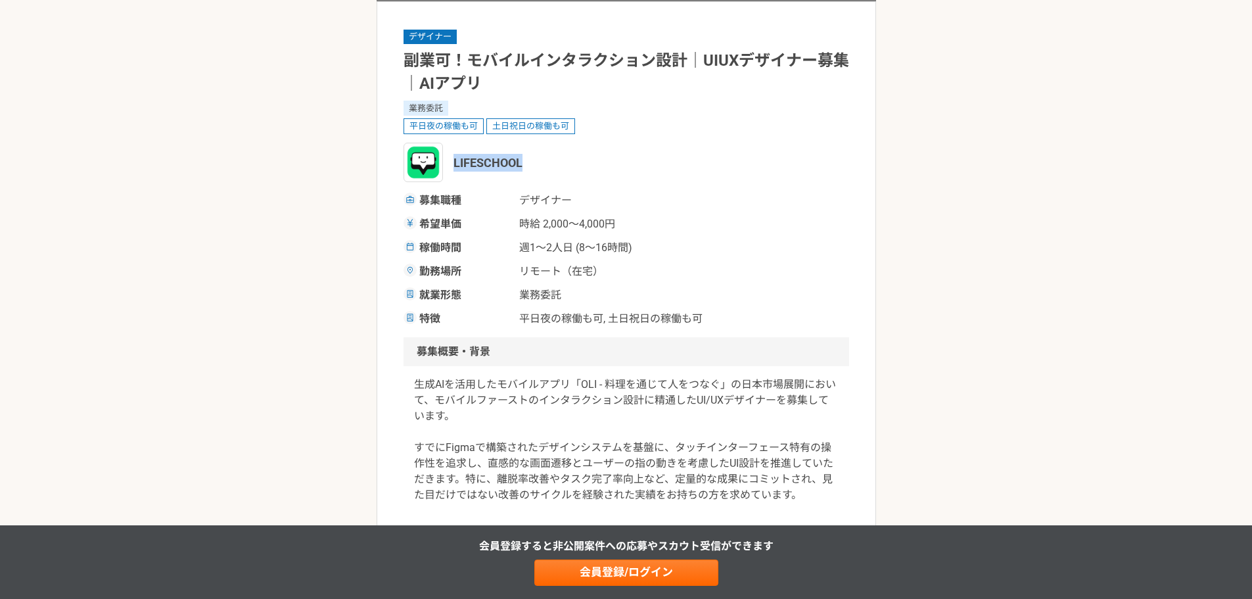
drag, startPoint x: 454, startPoint y: 161, endPoint x: 553, endPoint y: 163, distance: 99.9
click at [553, 163] on div "LIFESCHOOL" at bounding box center [627, 162] width 446 height 39
click at [553, 164] on div "LIFESCHOOL" at bounding box center [627, 162] width 446 height 39
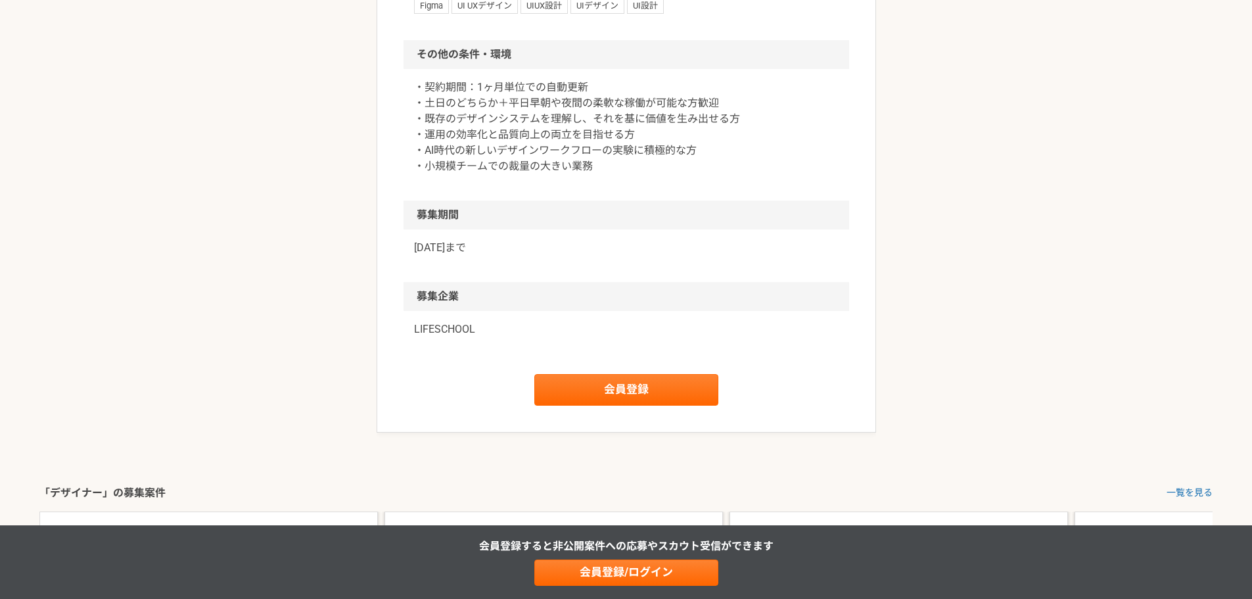
scroll to position [1578, 0]
click at [411, 327] on div "LIFESCHOOL" at bounding box center [627, 335] width 446 height 53
click at [419, 333] on p "LIFESCHOOL" at bounding box center [626, 327] width 425 height 16
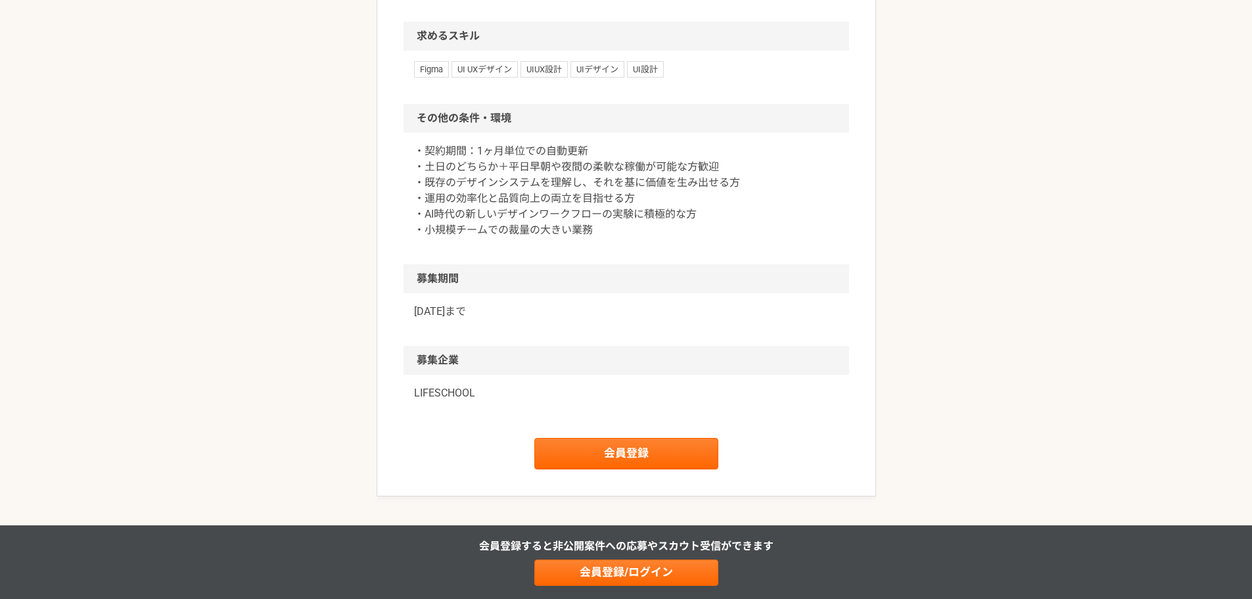
click at [447, 395] on p "LIFESCHOOL" at bounding box center [626, 393] width 425 height 16
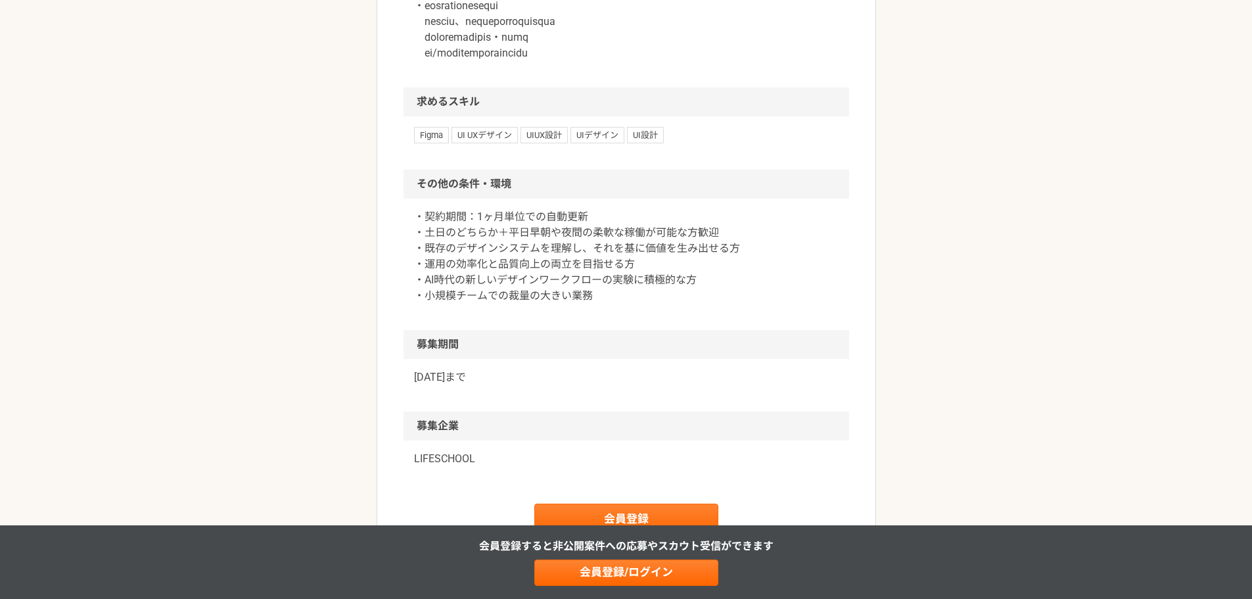
scroll to position [1643, 0]
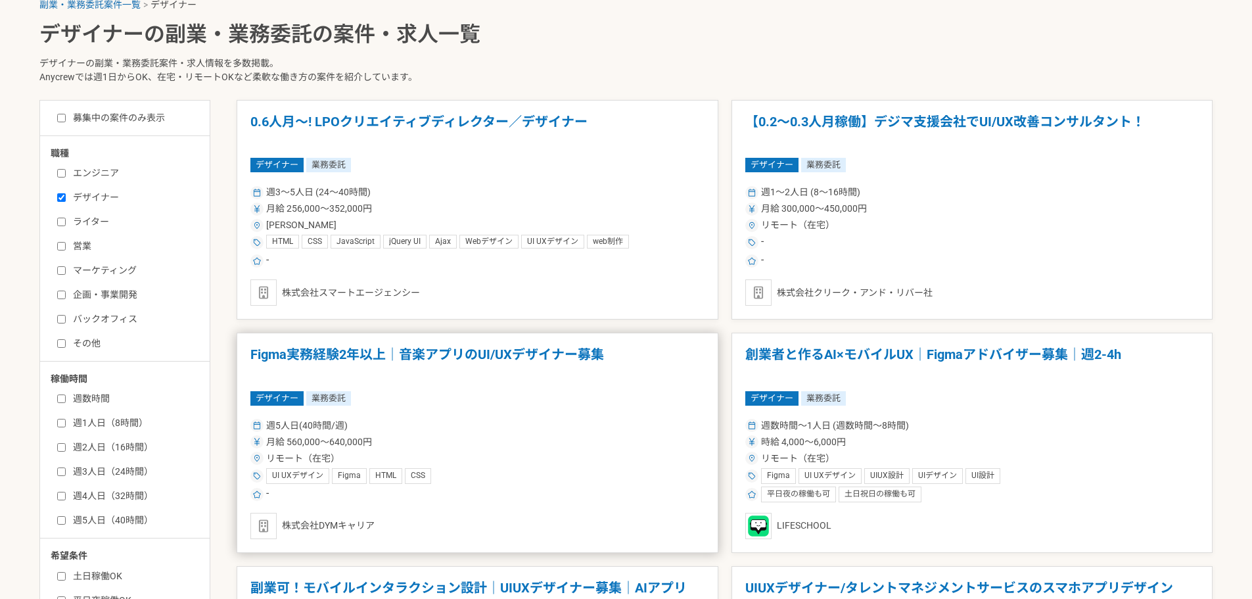
scroll to position [329, 0]
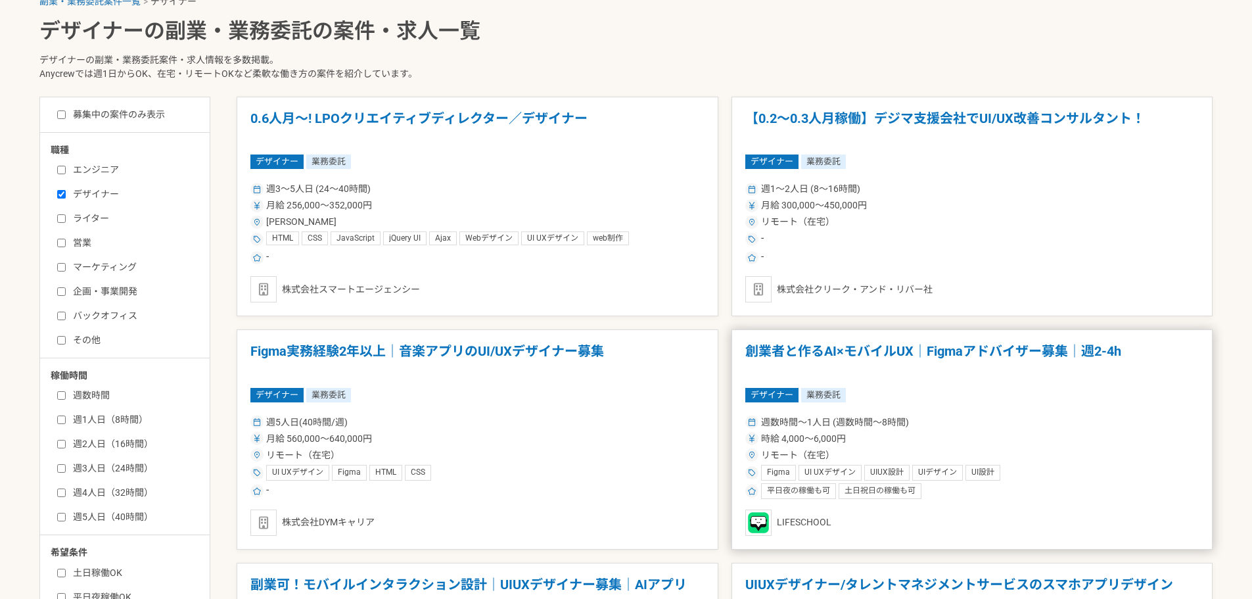
click at [1038, 372] on h1 "創業者と作るAI×モバイルUX｜Figmaアドバイザー募集｜週2-4h" at bounding box center [972, 360] width 454 height 34
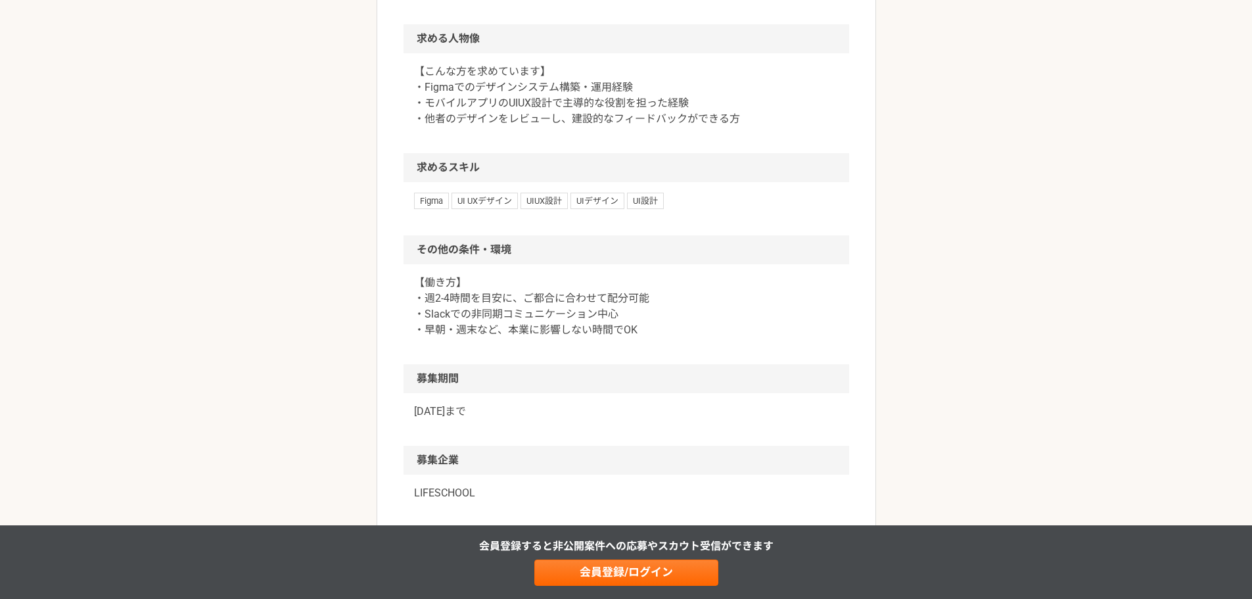
scroll to position [789, 0]
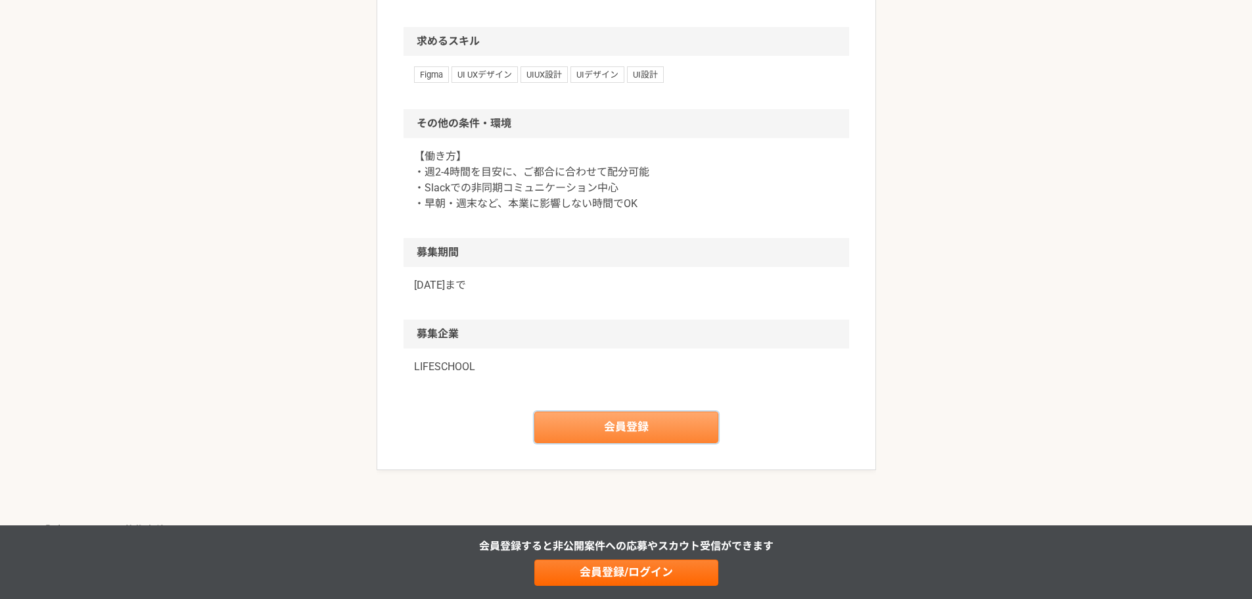
click at [594, 423] on link "会員登録" at bounding box center [626, 427] width 184 height 32
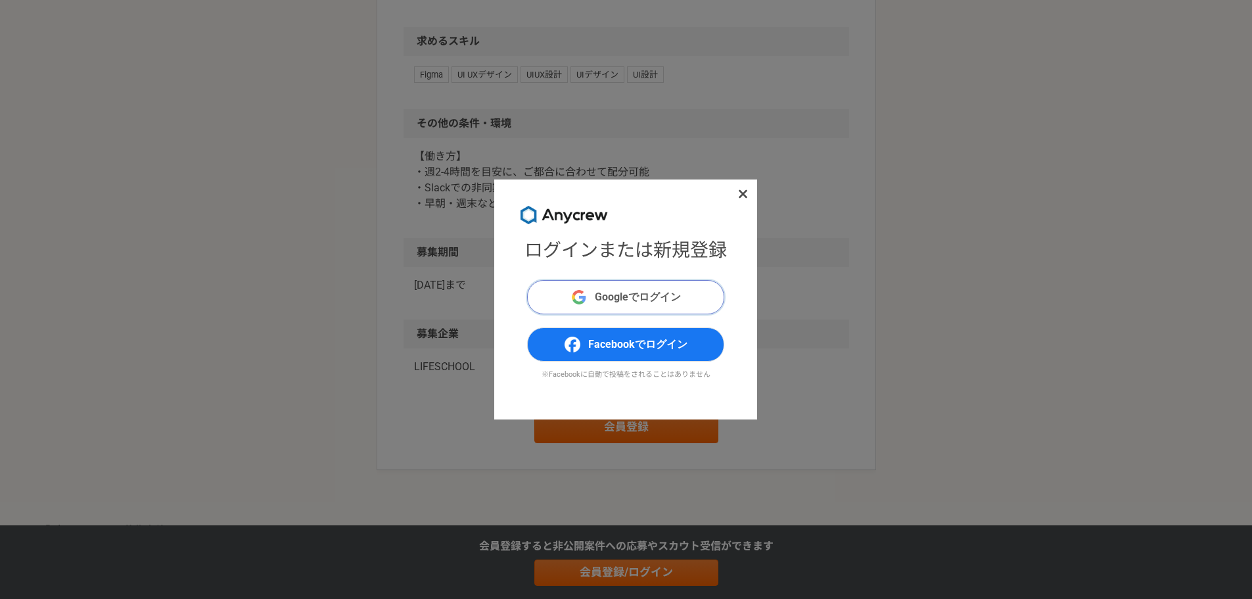
click at [615, 291] on span "Googleでログイン" at bounding box center [638, 297] width 86 height 16
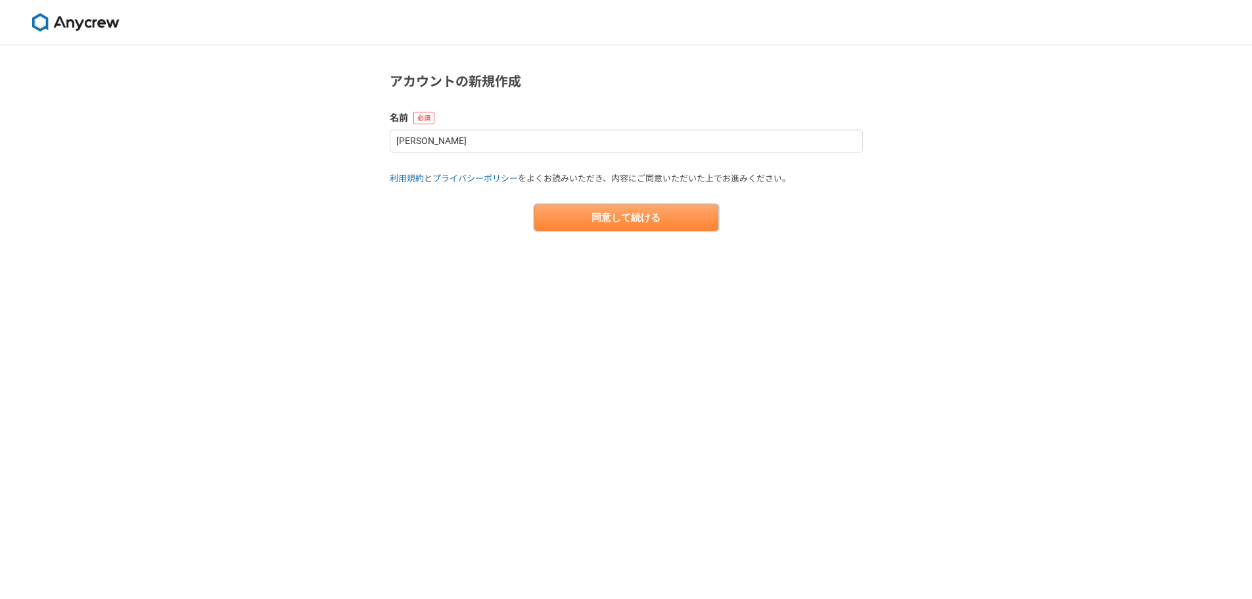
click at [587, 212] on button "同意して続ける" at bounding box center [626, 217] width 184 height 26
select select "13"
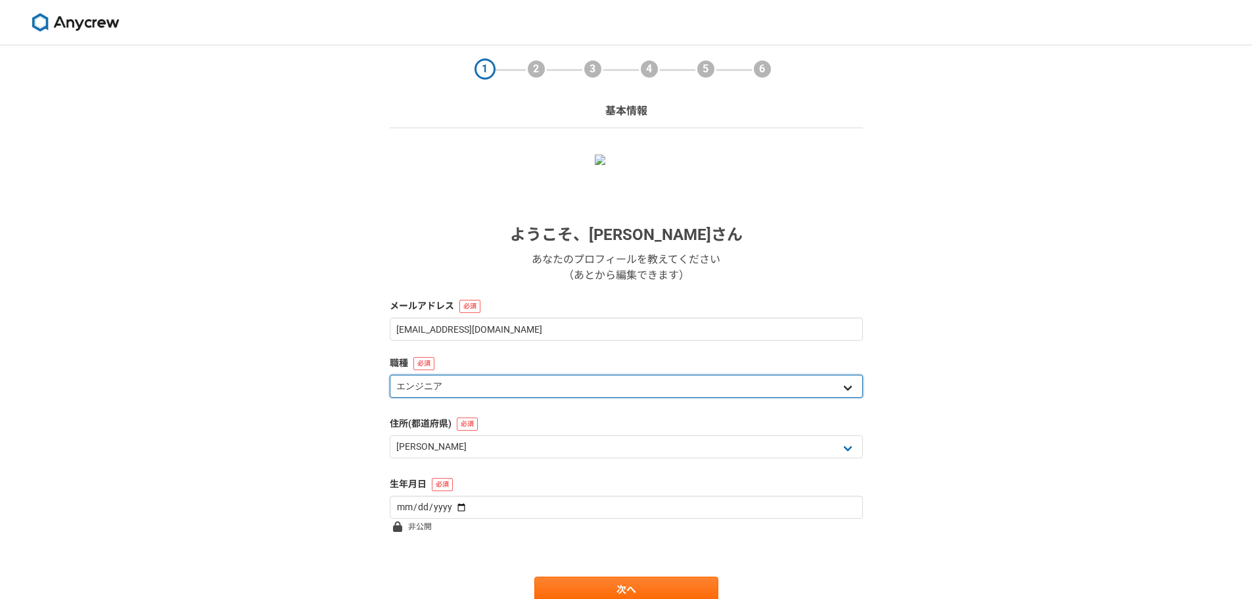
click at [829, 387] on select "エンジニア デザイナー ライター 営業 マーケティング 企画・事業開発 バックオフィス その他" at bounding box center [626, 386] width 473 height 23
select select "4"
click at [390, 375] on select "エンジニア デザイナー ライター 営業 マーケティング 企画・事業開発 バックオフィス その他" at bounding box center [626, 386] width 473 height 23
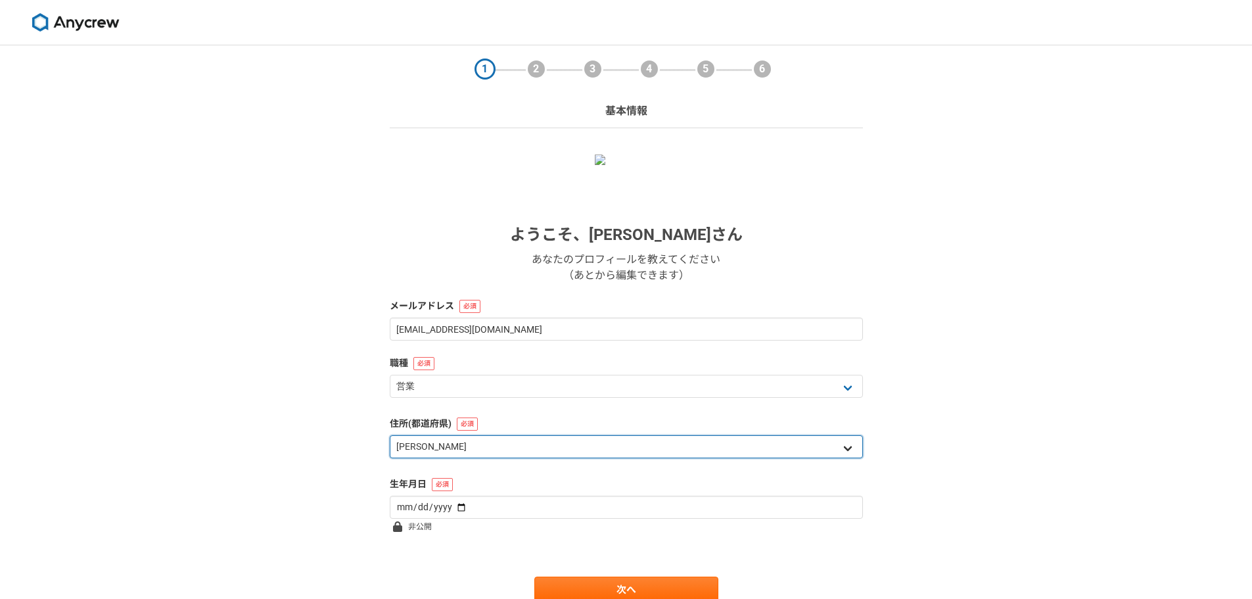
click at [592, 453] on select "北海道 青森県 岩手県 宮城県 秋田県 山形県 福島県 茨城県 栃木県 群馬県 埼玉県 千葉県 東京都 神奈川県 新潟県 富山県 石川県 福井県 山梨県 長野…" at bounding box center [626, 446] width 473 height 23
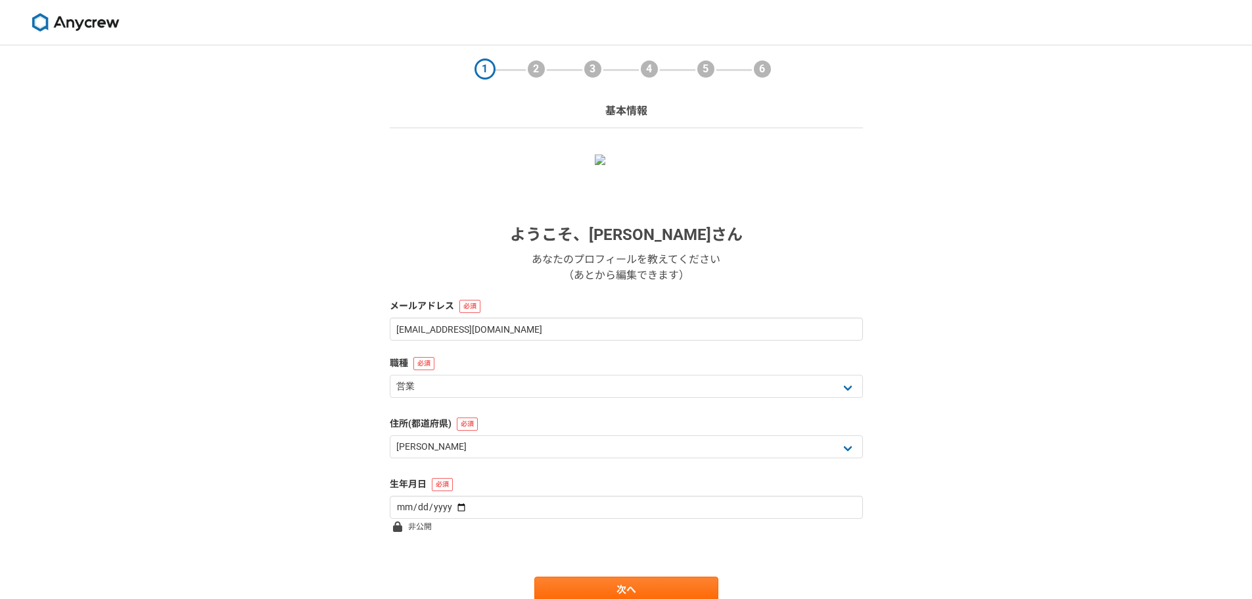
click at [166, 454] on div "1 2 3 4 5 6 基本情報 ようこそ、 八角茂寿 さん あなたのプロフィールを教えてください （あとから編集できます） メールアドレス shozumi@…" at bounding box center [626, 350] width 1252 height 610
click at [482, 503] on input "date" at bounding box center [626, 507] width 473 height 23
type input "1993-03-10"
click at [594, 590] on link "次へ" at bounding box center [626, 589] width 184 height 26
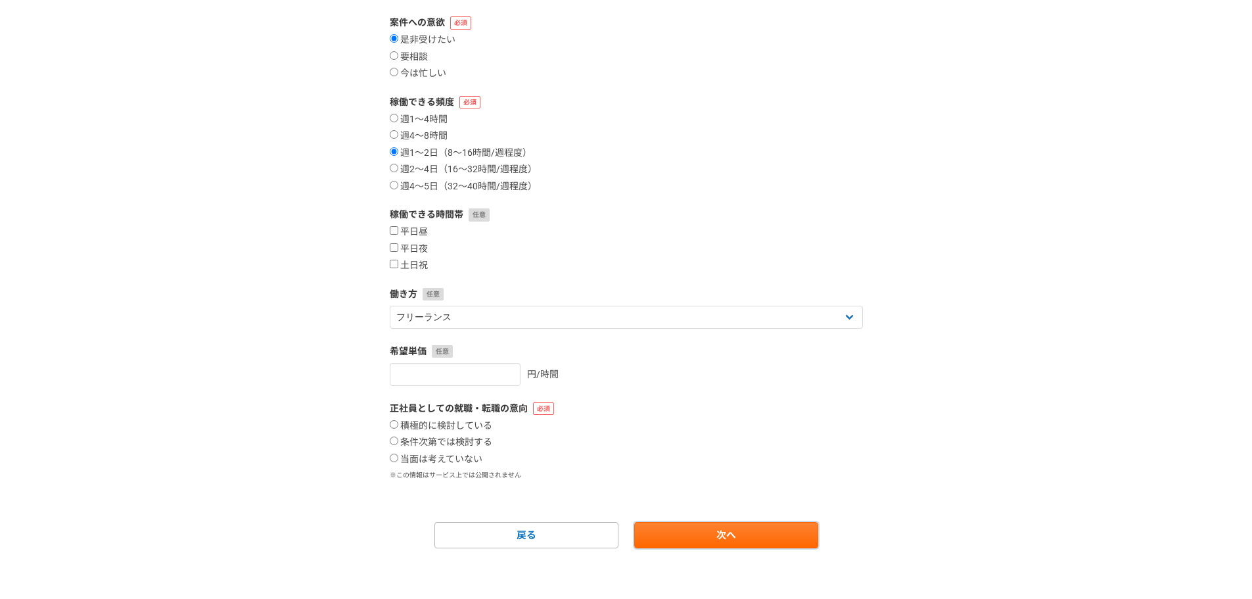
scroll to position [141, 0]
click at [395, 456] on input "当面は考えていない" at bounding box center [394, 456] width 9 height 9
radio input "true"
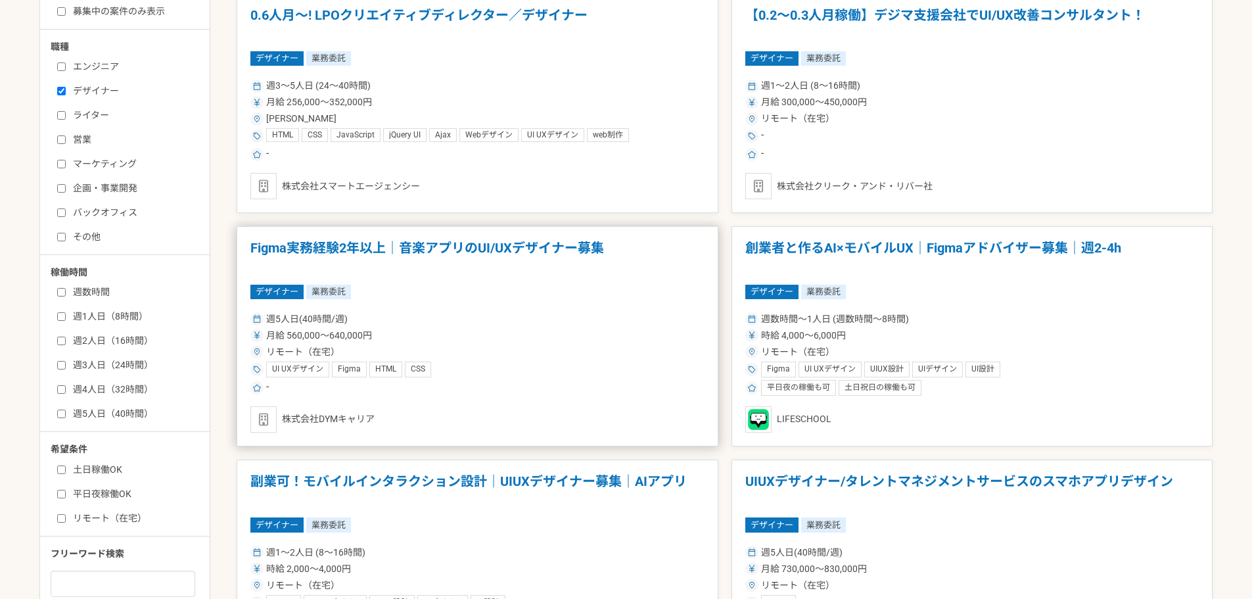
scroll to position [263, 0]
